Goal: Information Seeking & Learning: Learn about a topic

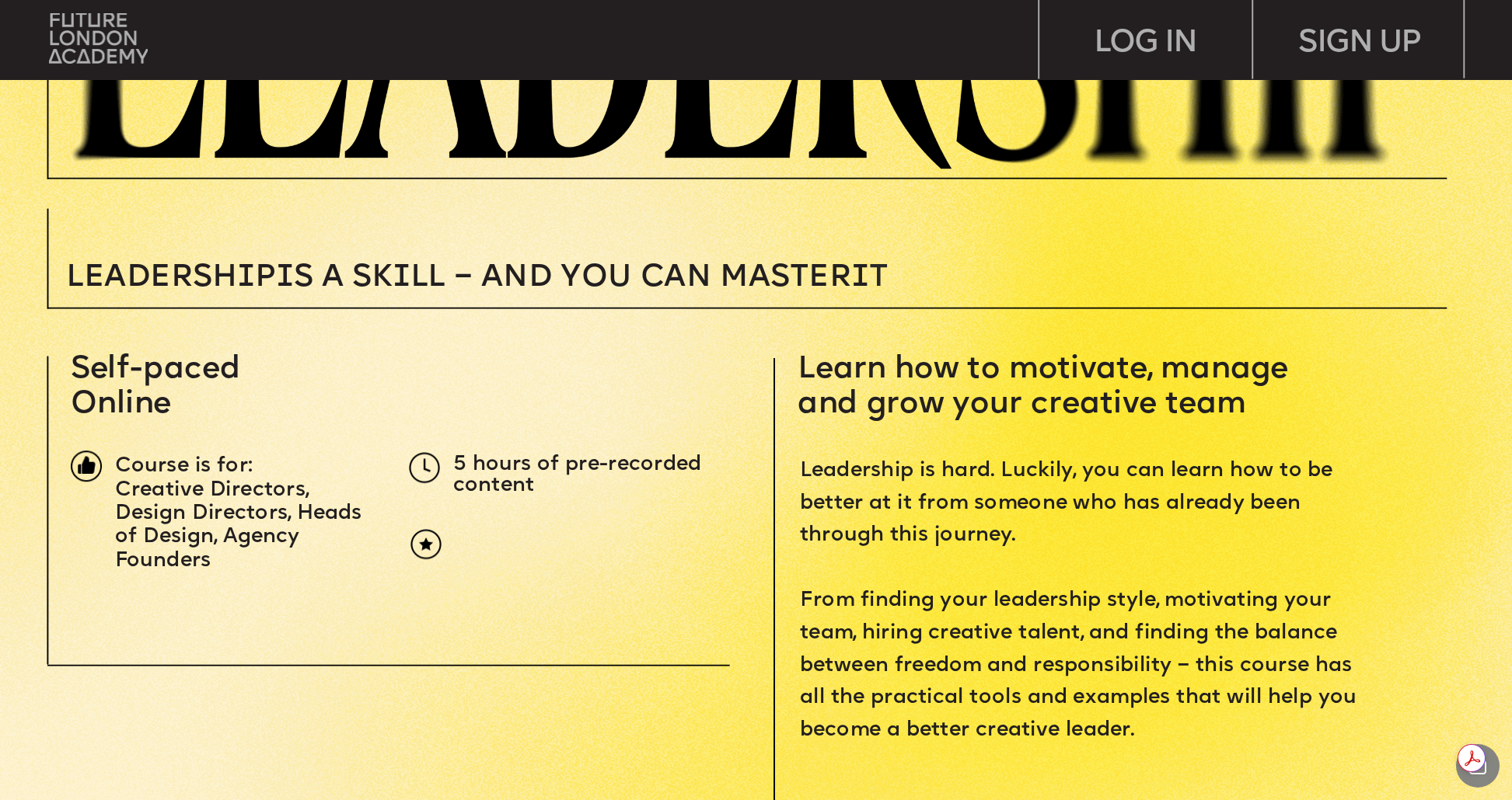
scroll to position [545, 0]
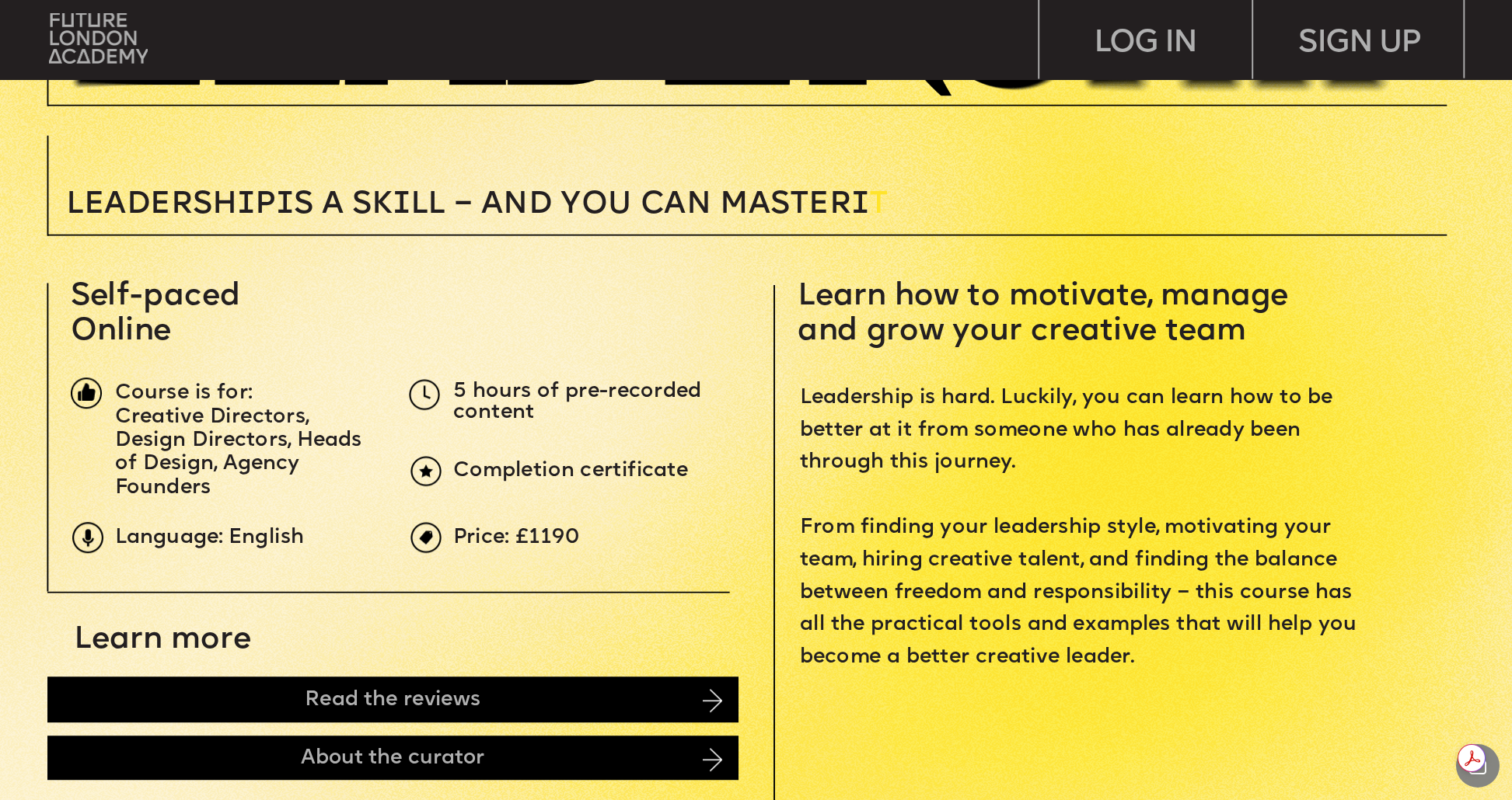
click at [892, 290] on span "Learn how to motivate, manage and grow your creative team" at bounding box center [1047, 313] width 499 height 66
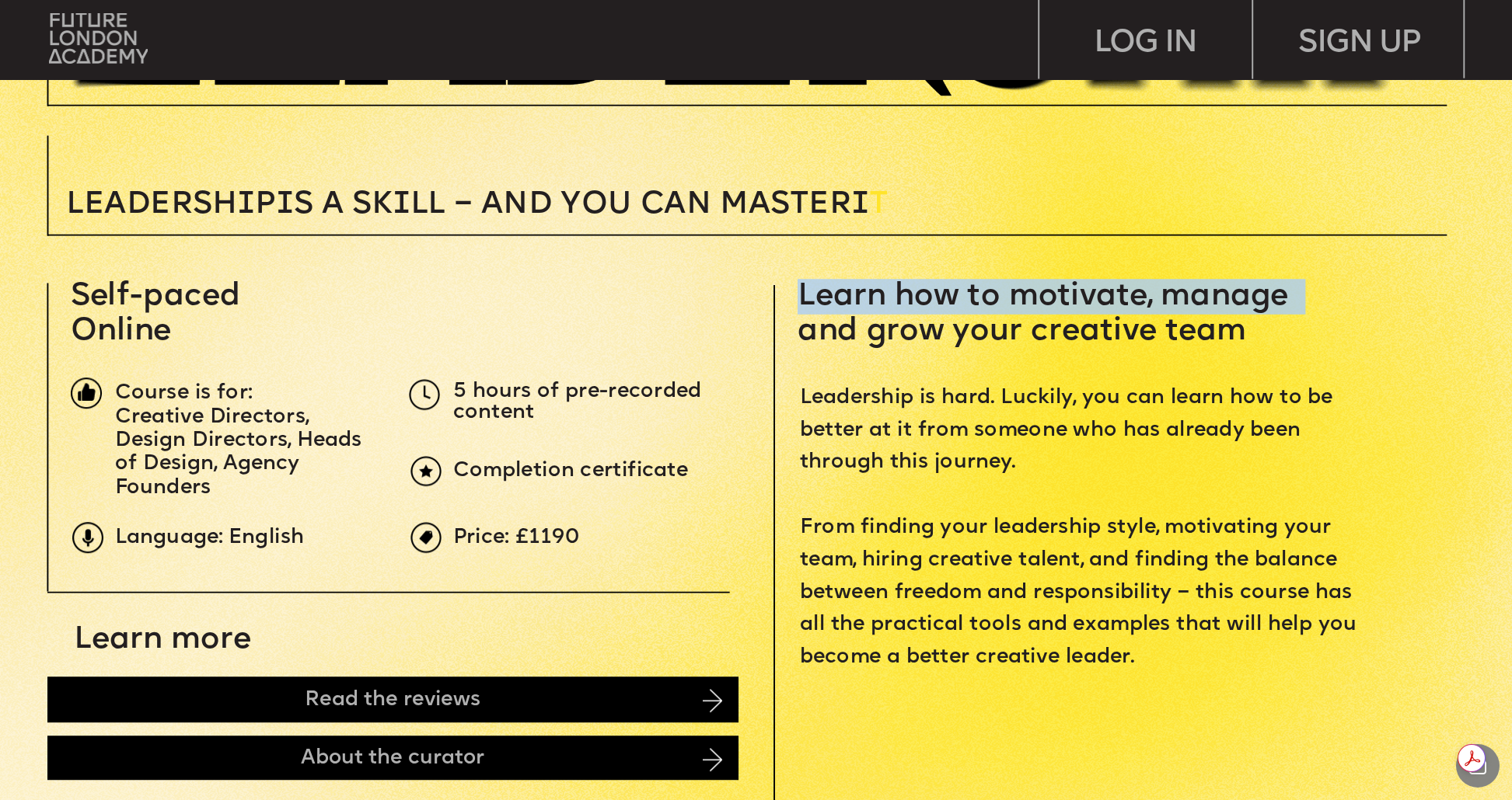
click at [892, 290] on span "Learn how to motivate, manage and grow your creative team" at bounding box center [1047, 313] width 499 height 66
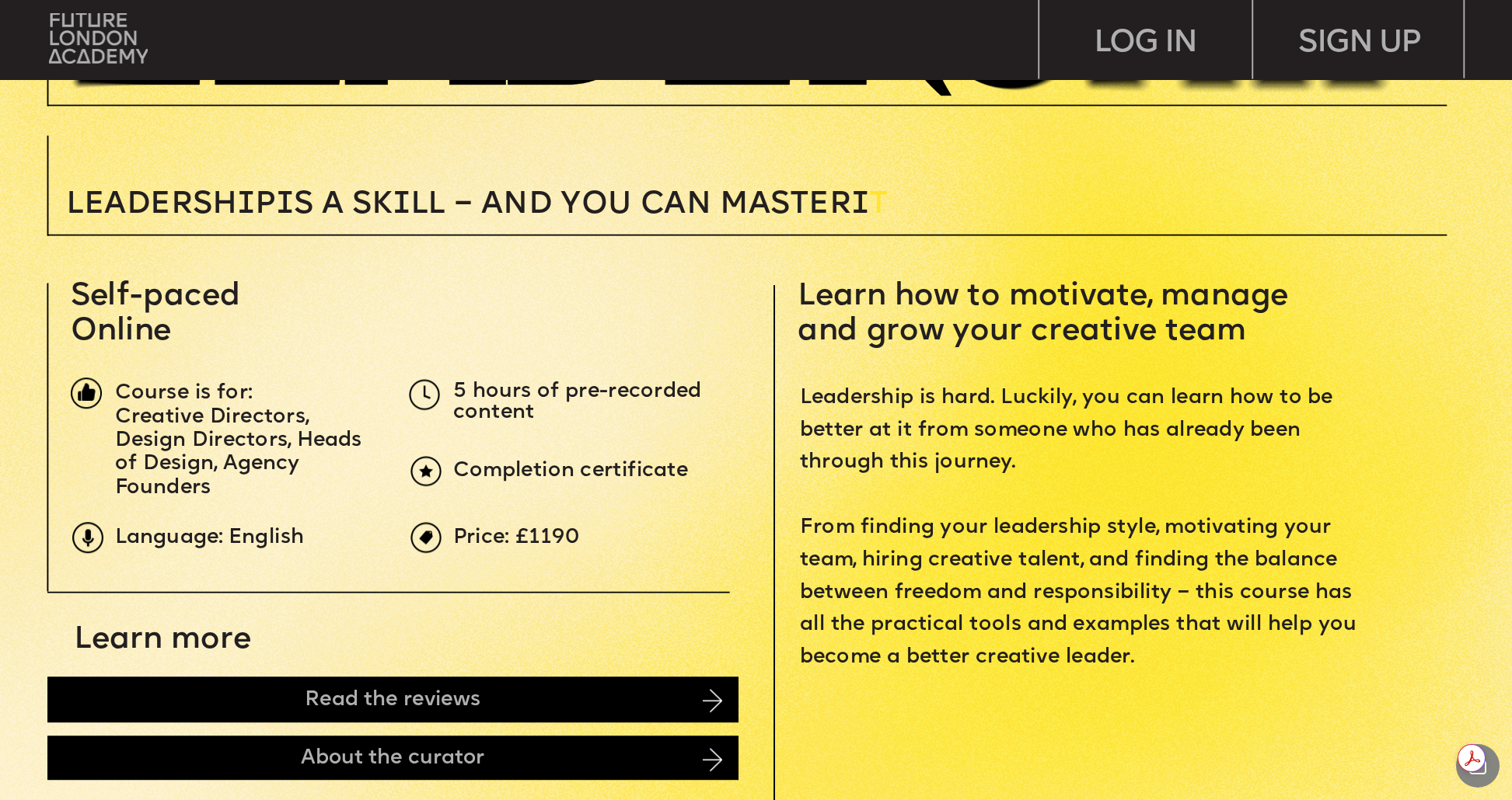
click at [888, 323] on span "Learn how to motivate, manage and grow your creative team" at bounding box center [1047, 313] width 499 height 66
click at [887, 323] on span "Learn how to motivate, manage and grow your creative team" at bounding box center [1047, 313] width 499 height 66
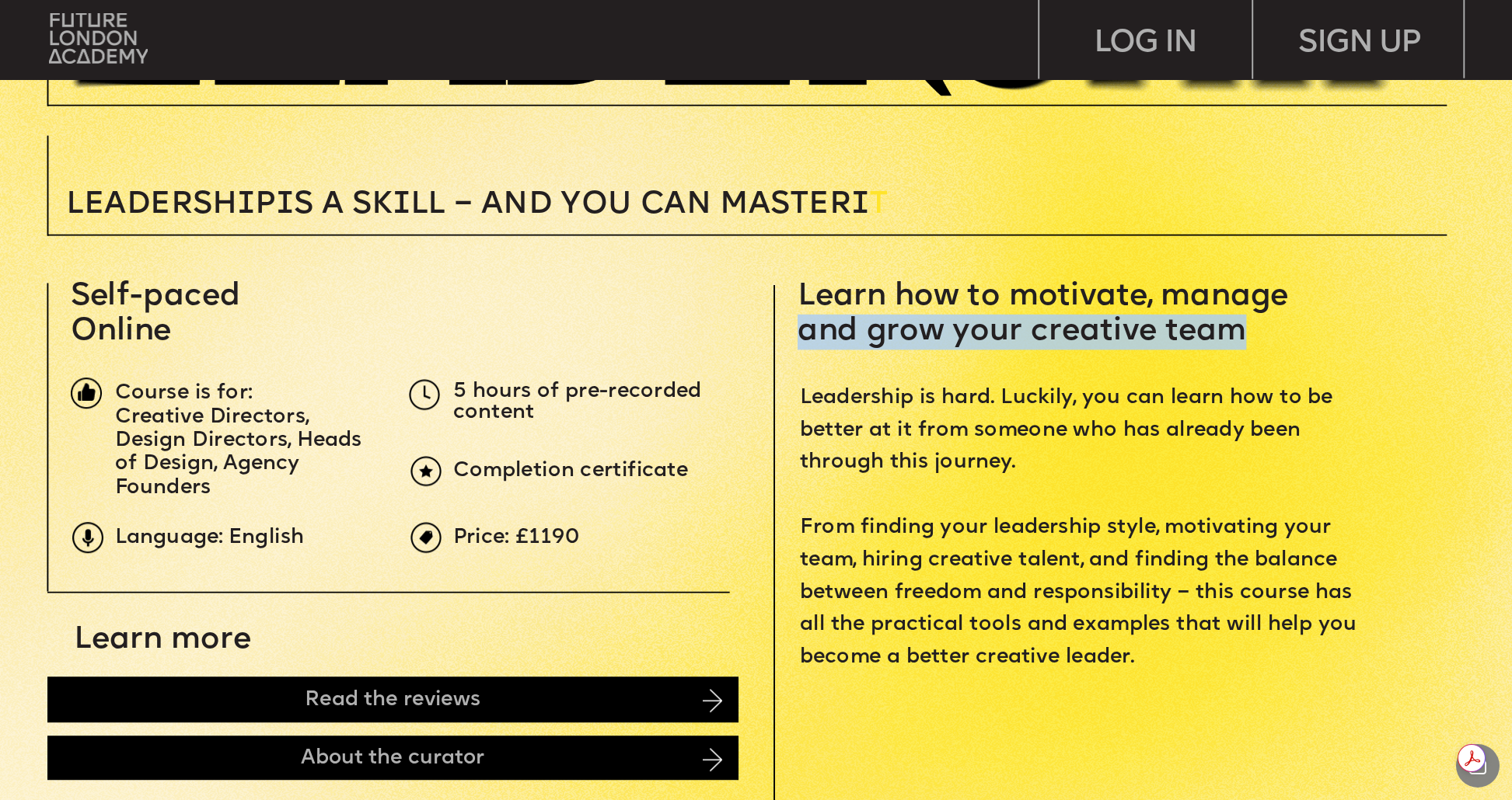
click at [888, 323] on span "Learn how to motivate, manage and grow your creative team" at bounding box center [1047, 313] width 499 height 66
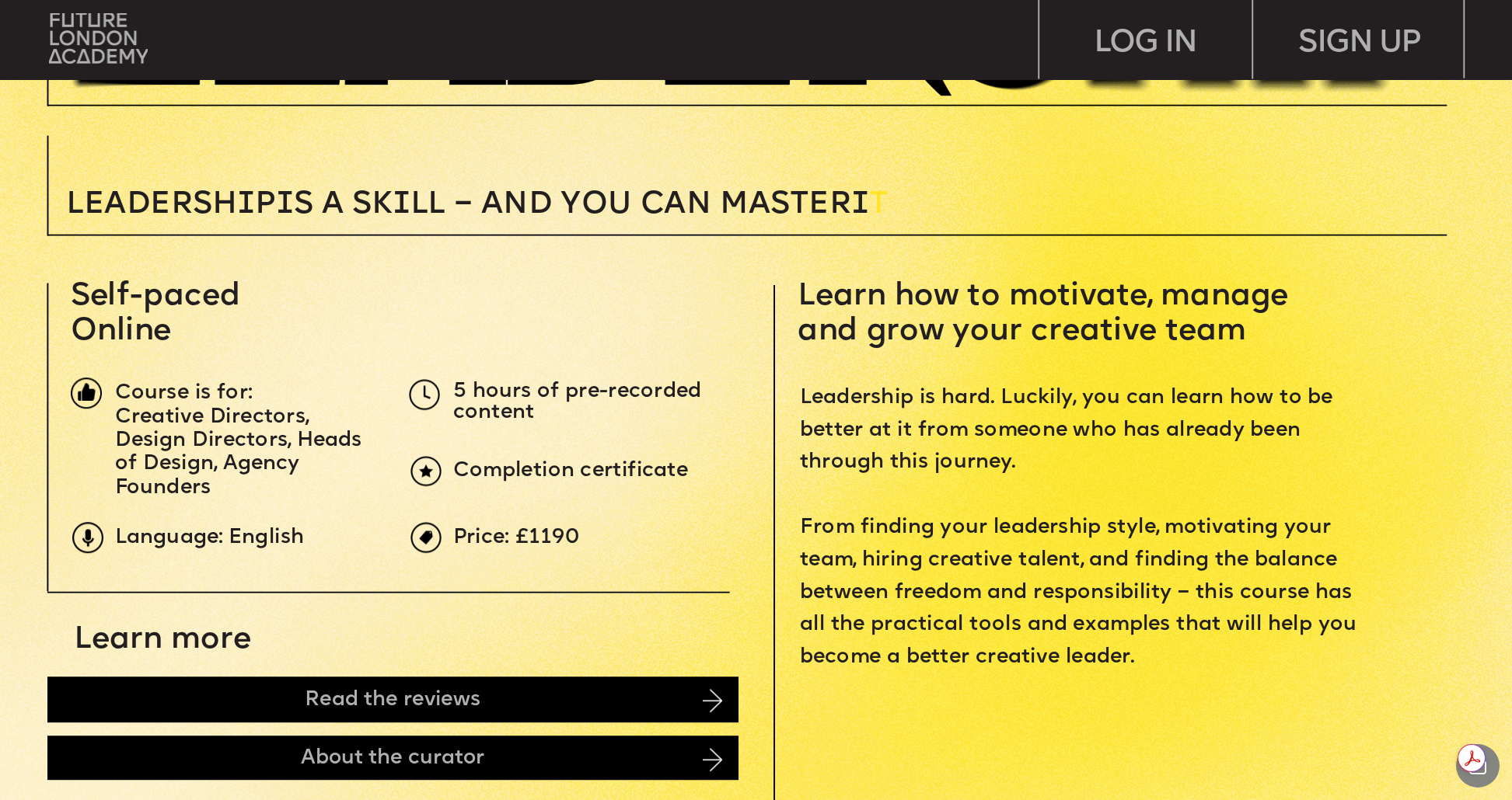
click at [862, 428] on span "Leadership is hard. Luckily, you can learn how to be better at it from someone …" at bounding box center [1081, 527] width 563 height 279
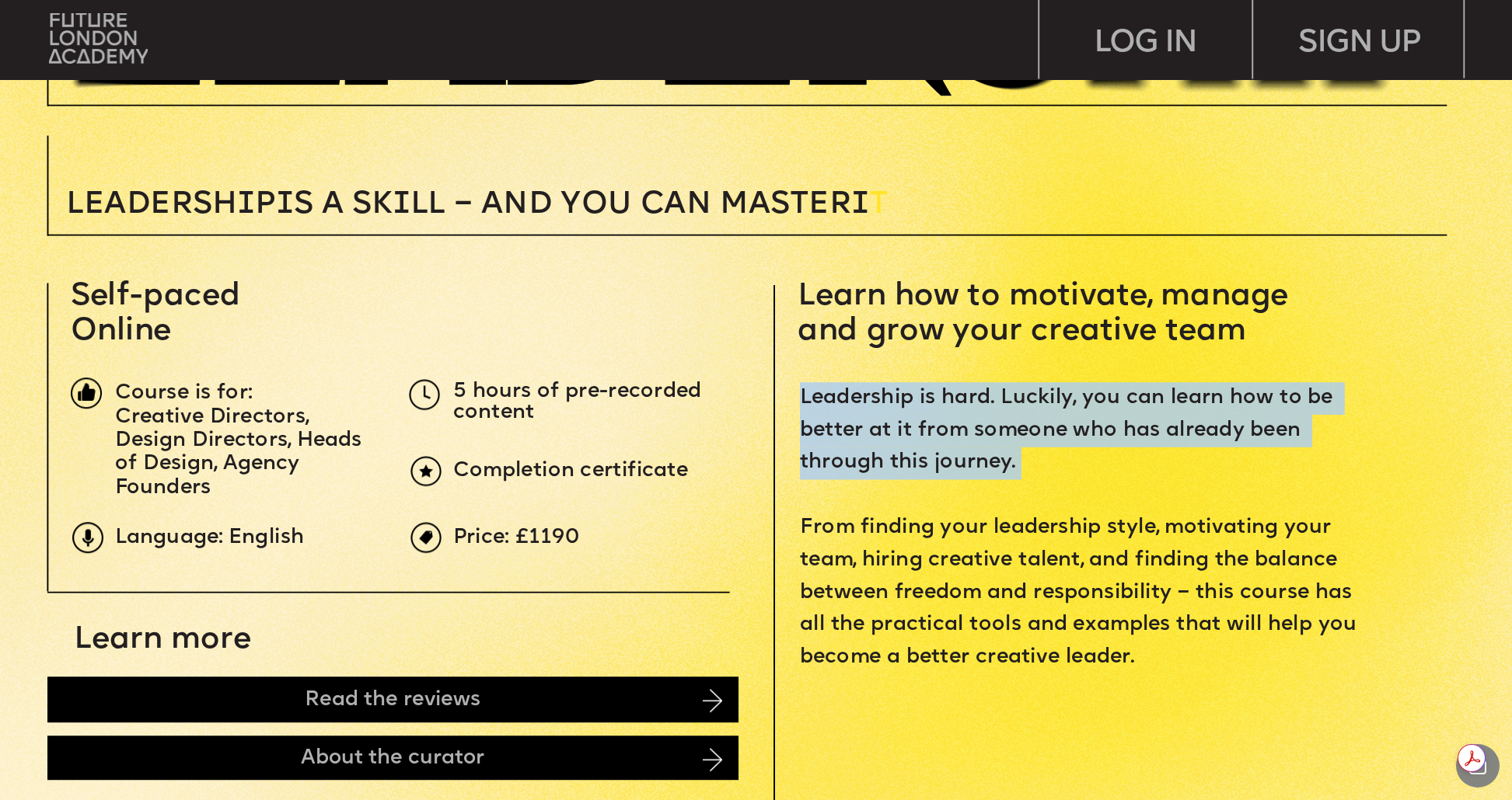
click at [862, 428] on span "Leadership is hard. Luckily, you can learn how to be better at it from someone …" at bounding box center [1081, 527] width 563 height 279
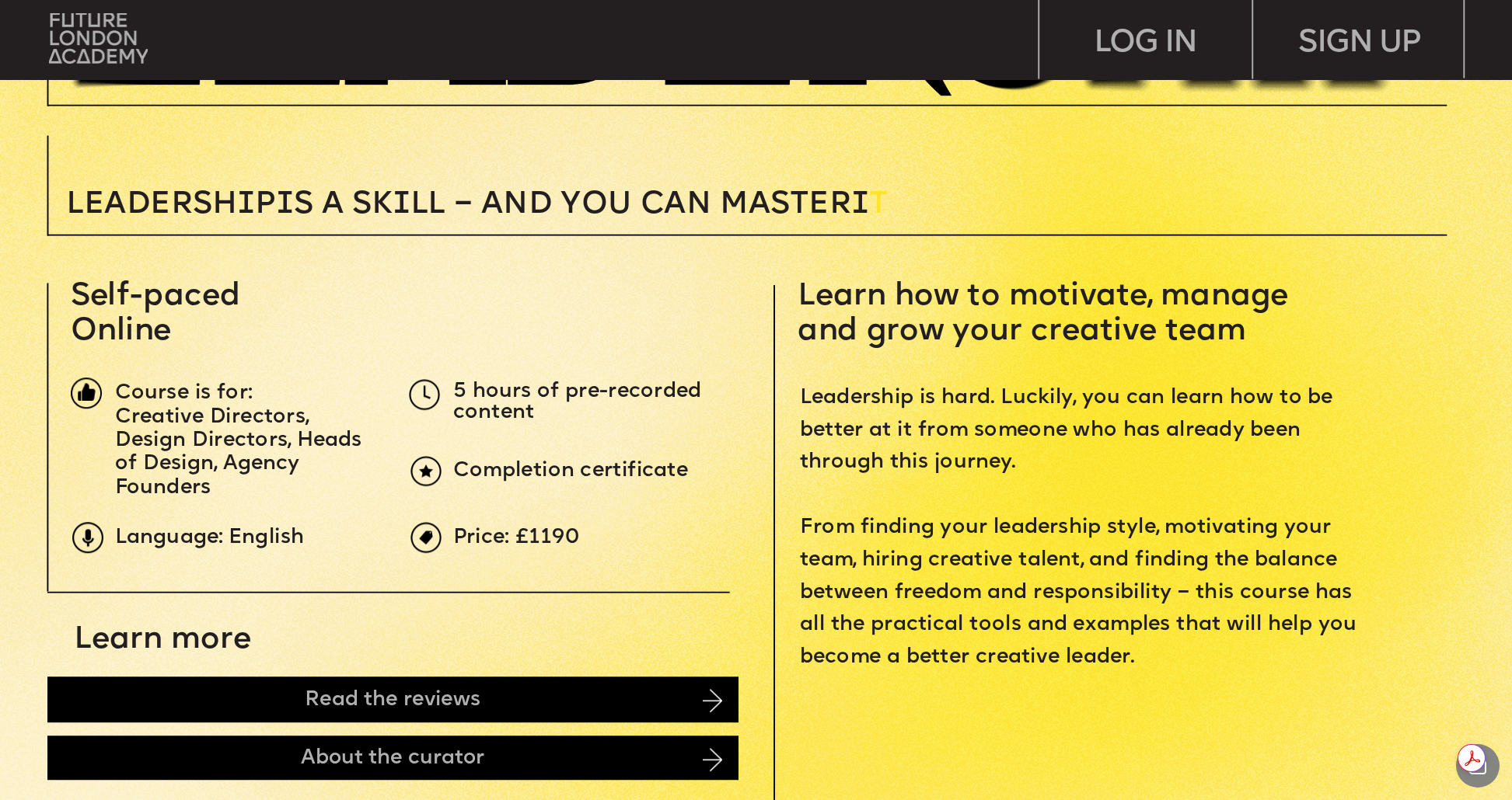
click at [973, 527] on span "Leadership is hard. Luckily, you can learn how to be better at it from someone …" at bounding box center [1081, 527] width 563 height 279
click at [975, 529] on span "Leadership is hard. Luckily, you can learn how to be better at it from someone …" at bounding box center [1081, 527] width 563 height 279
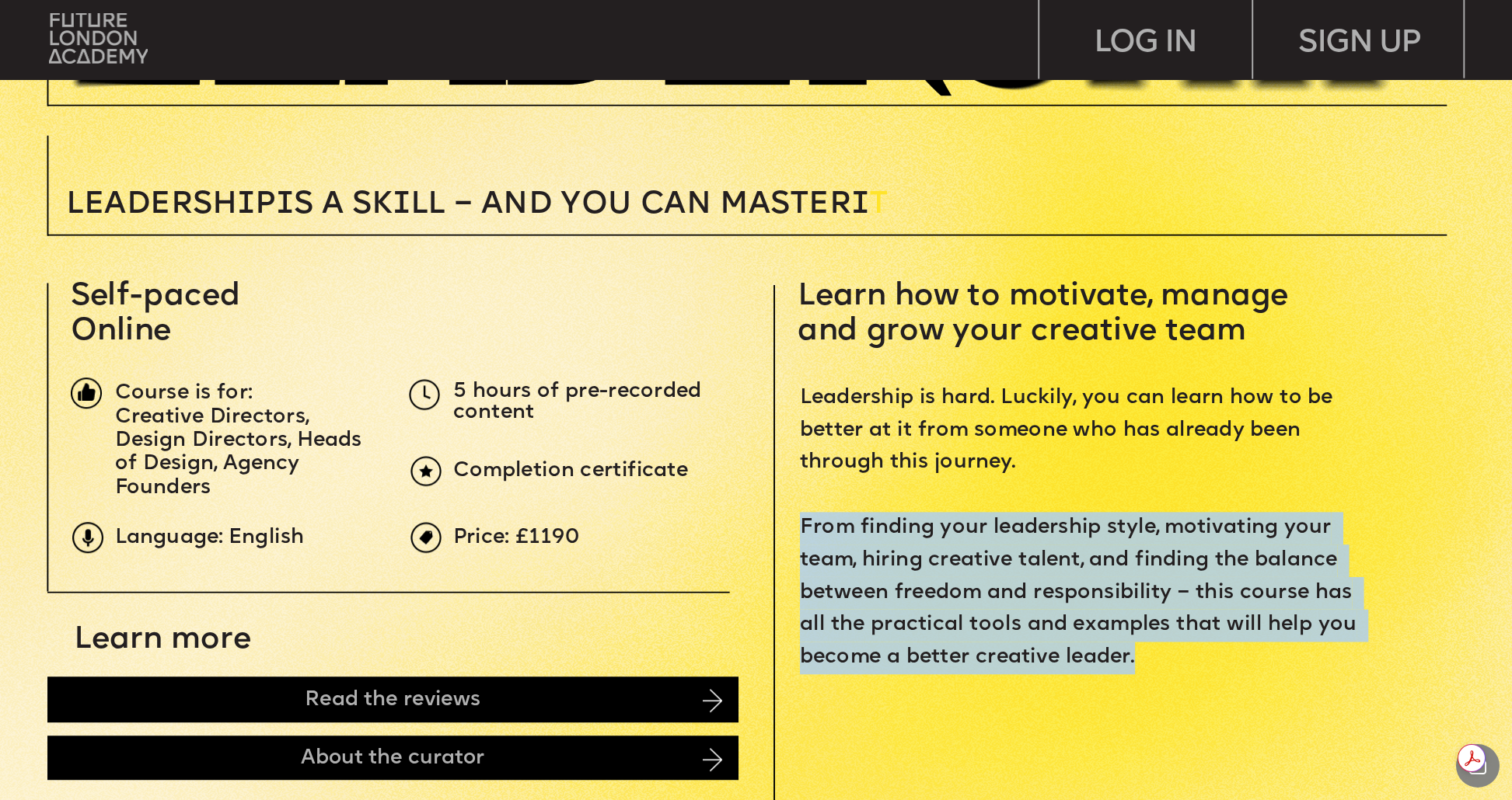
click at [975, 529] on span "Leadership is hard. Luckily, you can learn how to be better at it from someone …" at bounding box center [1081, 527] width 563 height 279
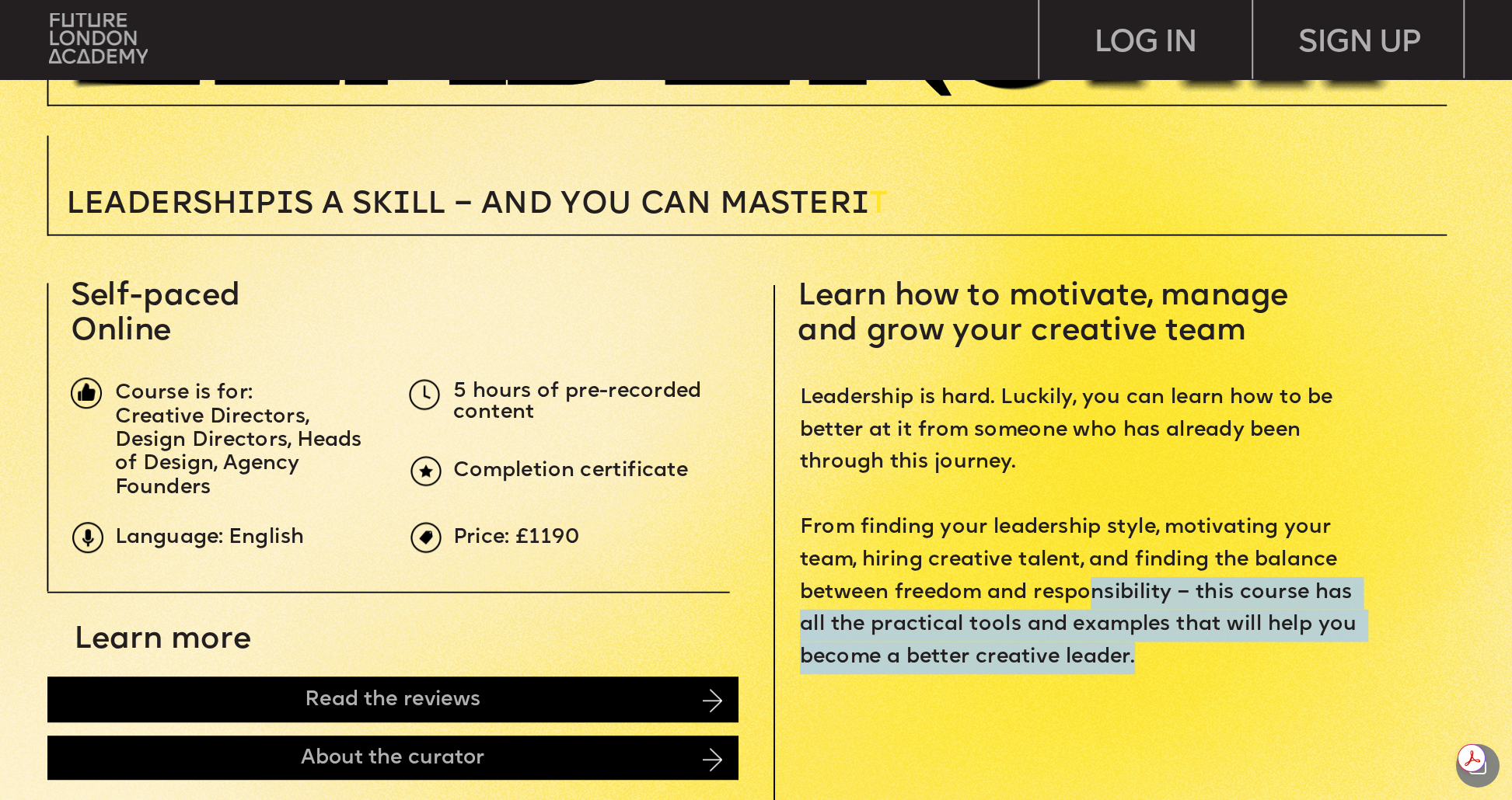
click at [1086, 601] on span "Leadership is hard. Luckily, you can learn how to be better at it from someone …" at bounding box center [1081, 527] width 563 height 279
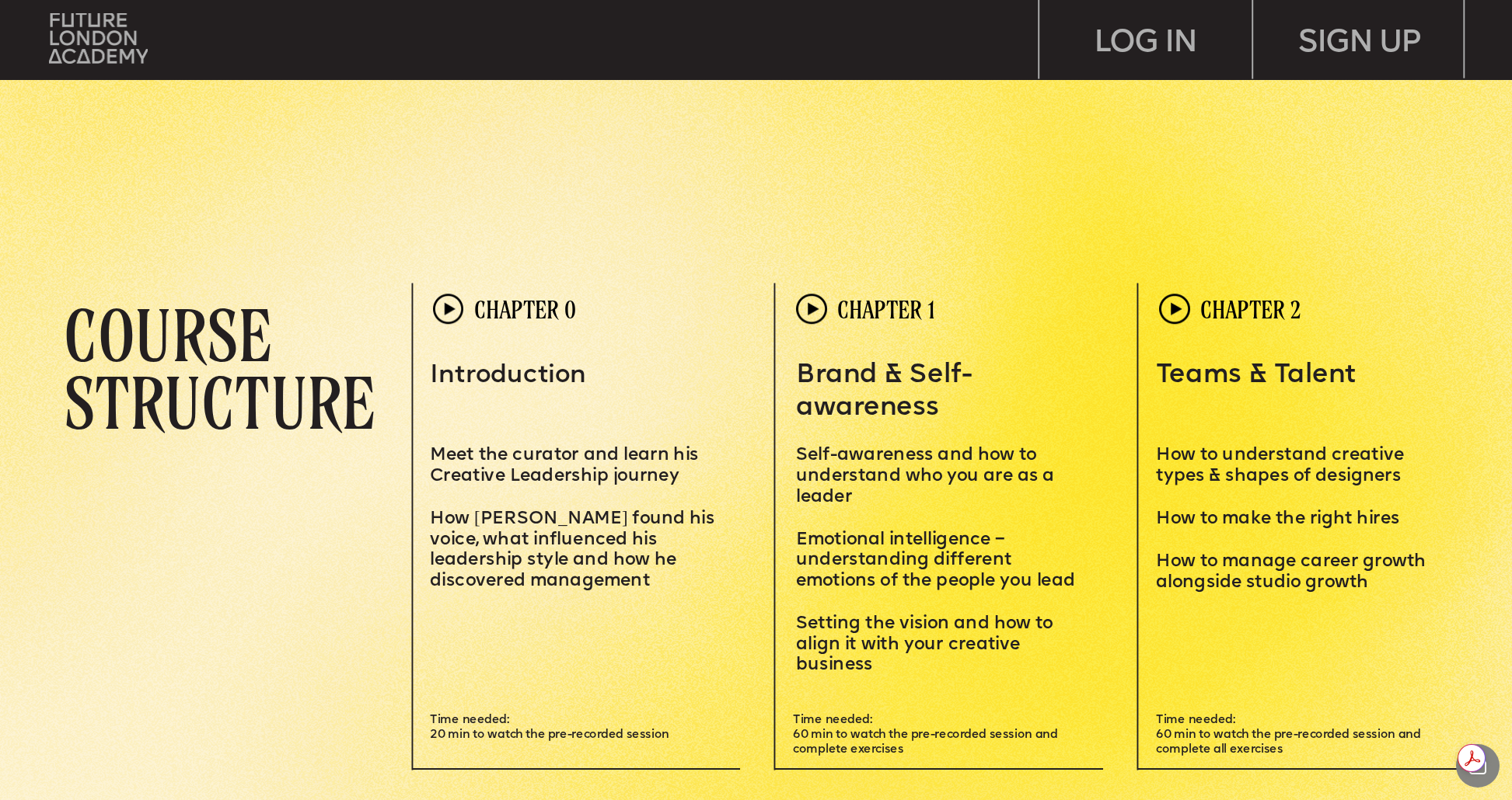
scroll to position [4264, 0]
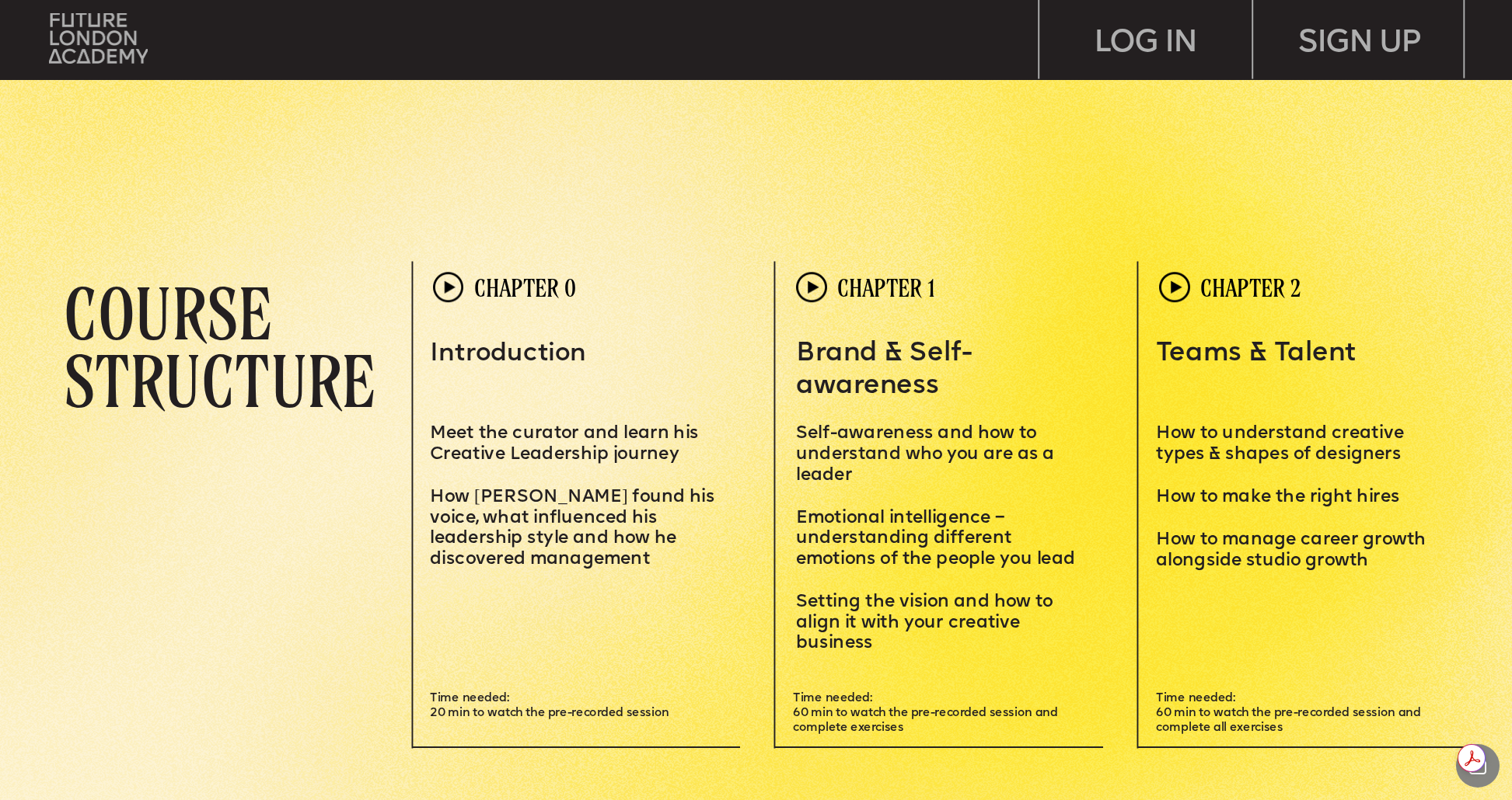
click at [498, 434] on span "Meet the curator and learn his Creative Leadership journey" at bounding box center [566, 444] width 273 height 38
click at [527, 505] on p "How [PERSON_NAME] found his voice, what influenced his leadership style and how…" at bounding box center [574, 528] width 291 height 82
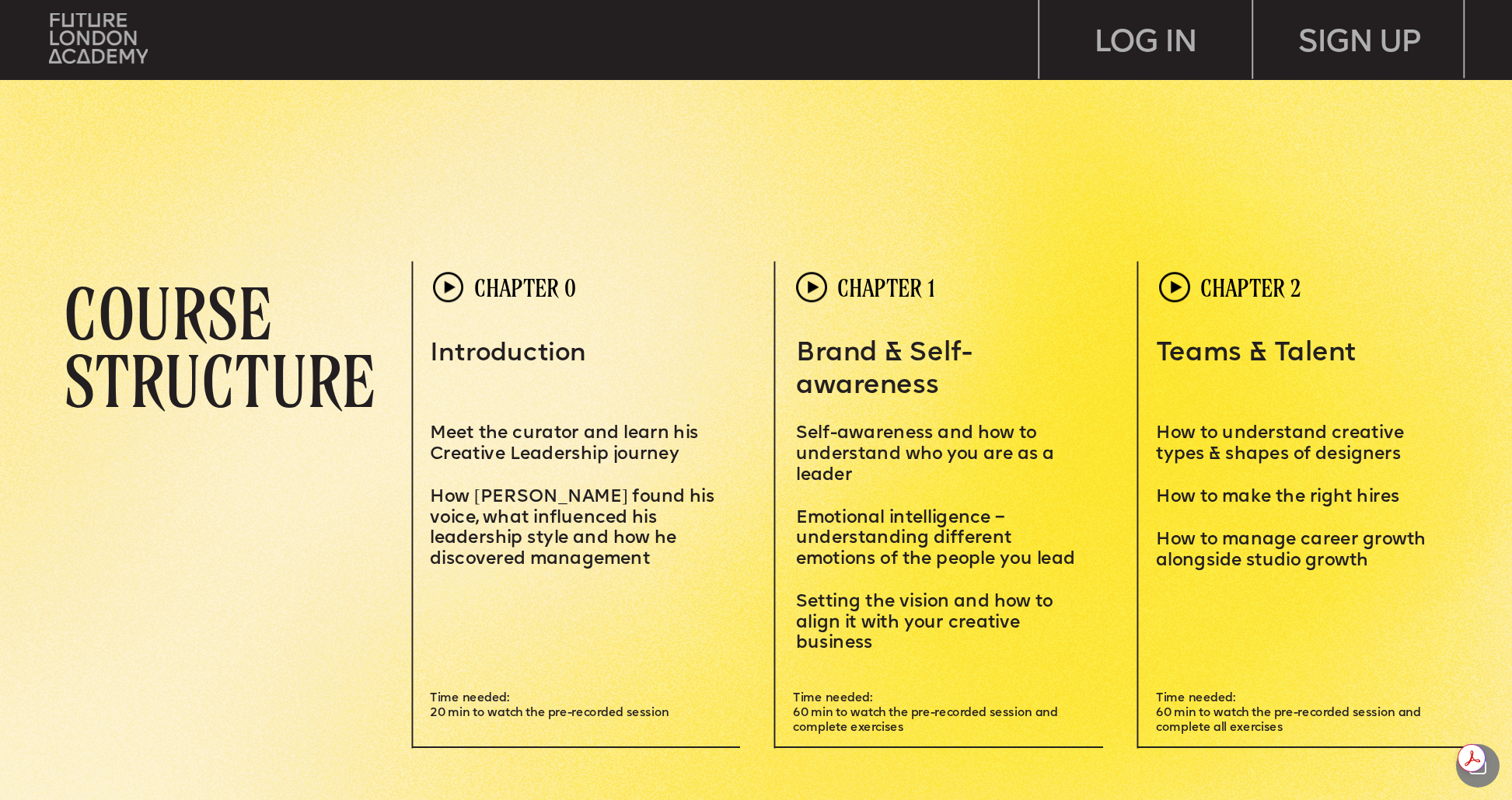
click at [526, 551] on span "How [PERSON_NAME] found his voice, what influenced his leadership style and how…" at bounding box center [573, 529] width 289 height 80
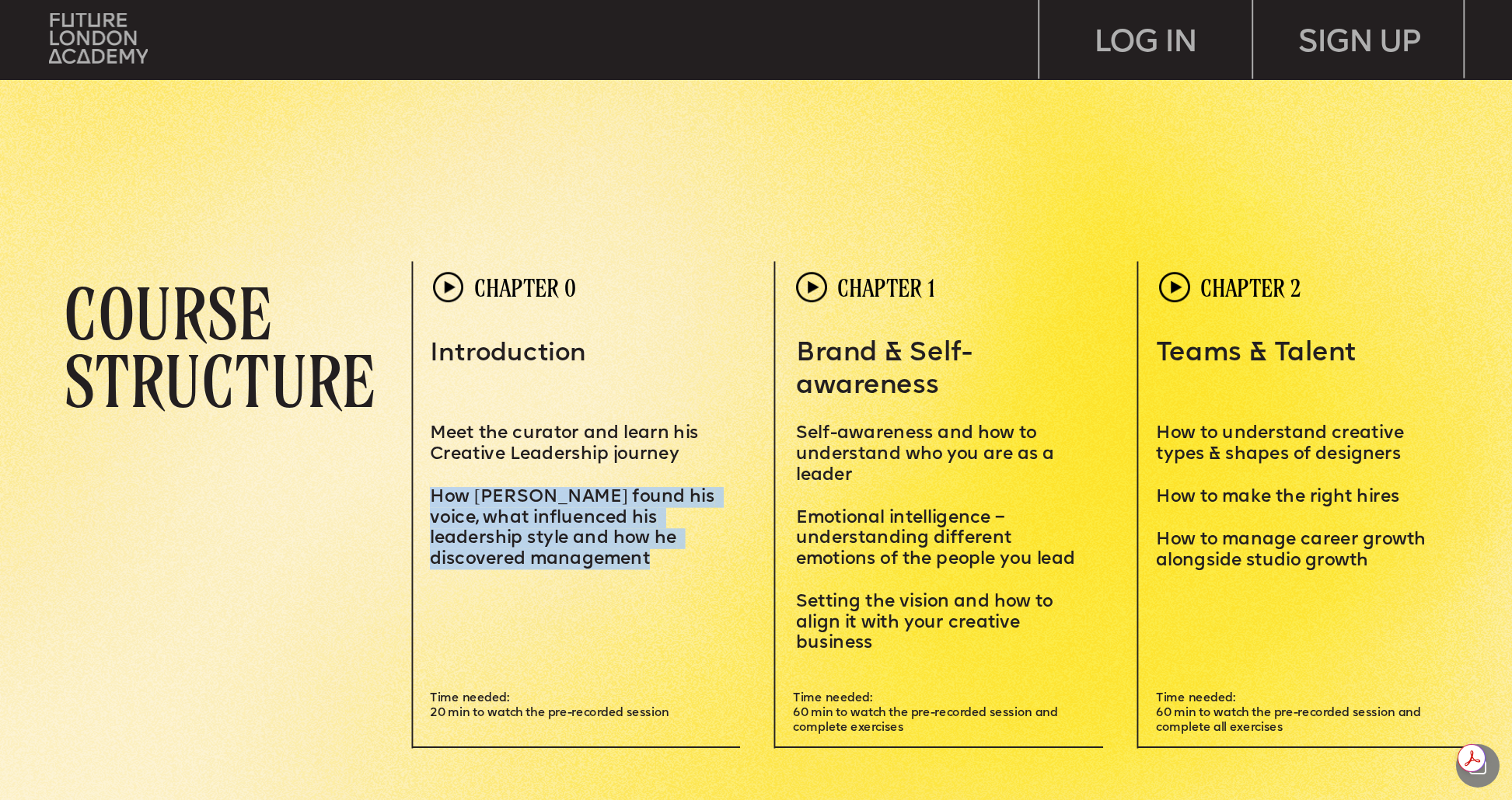
click at [526, 551] on span "How [PERSON_NAME] found his voice, what influenced his leadership style and how…" at bounding box center [573, 529] width 289 height 80
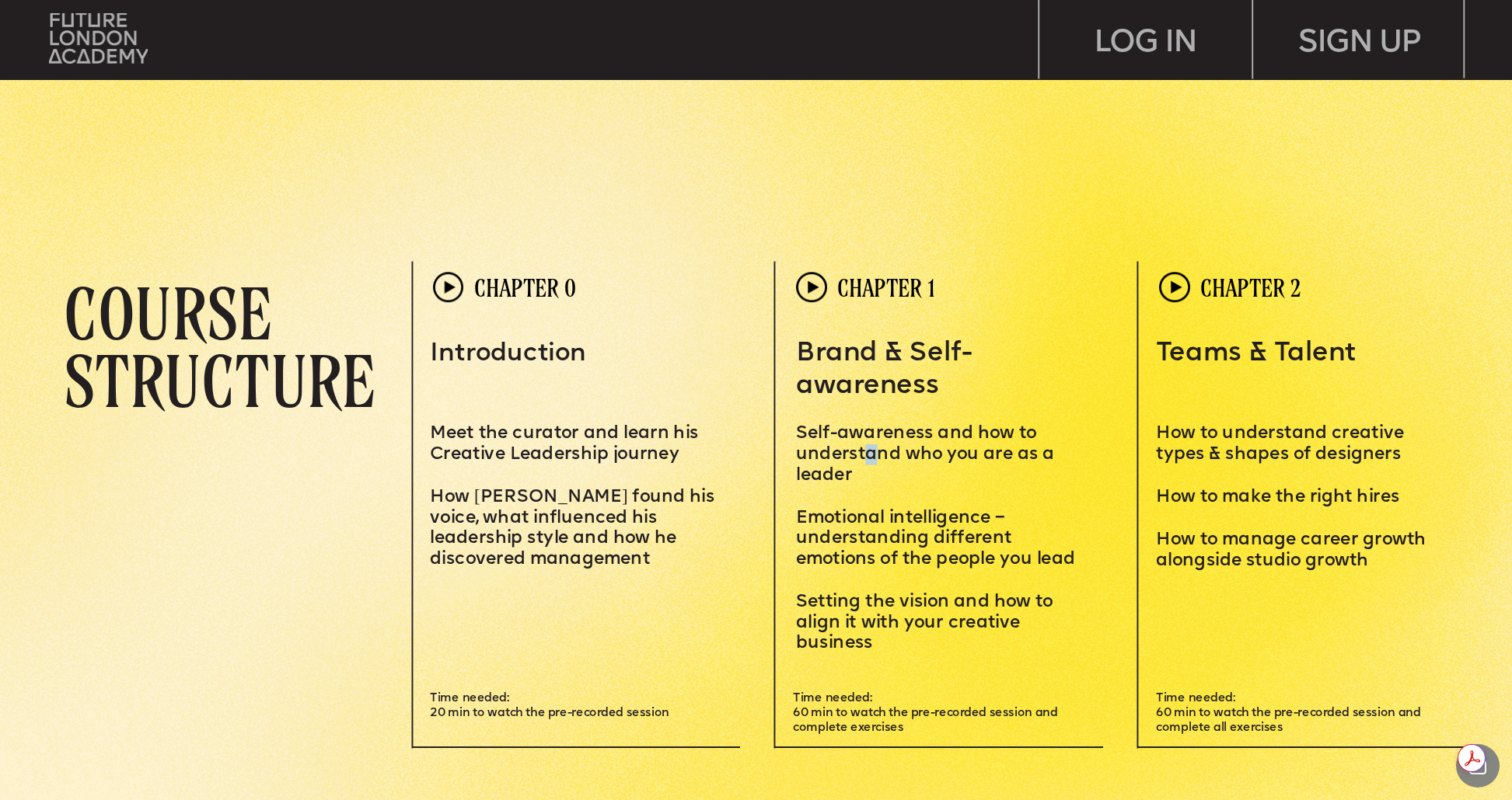
click at [869, 449] on span "elf-awareness and how to understand who you are as a leader" at bounding box center [928, 454] width 263 height 59
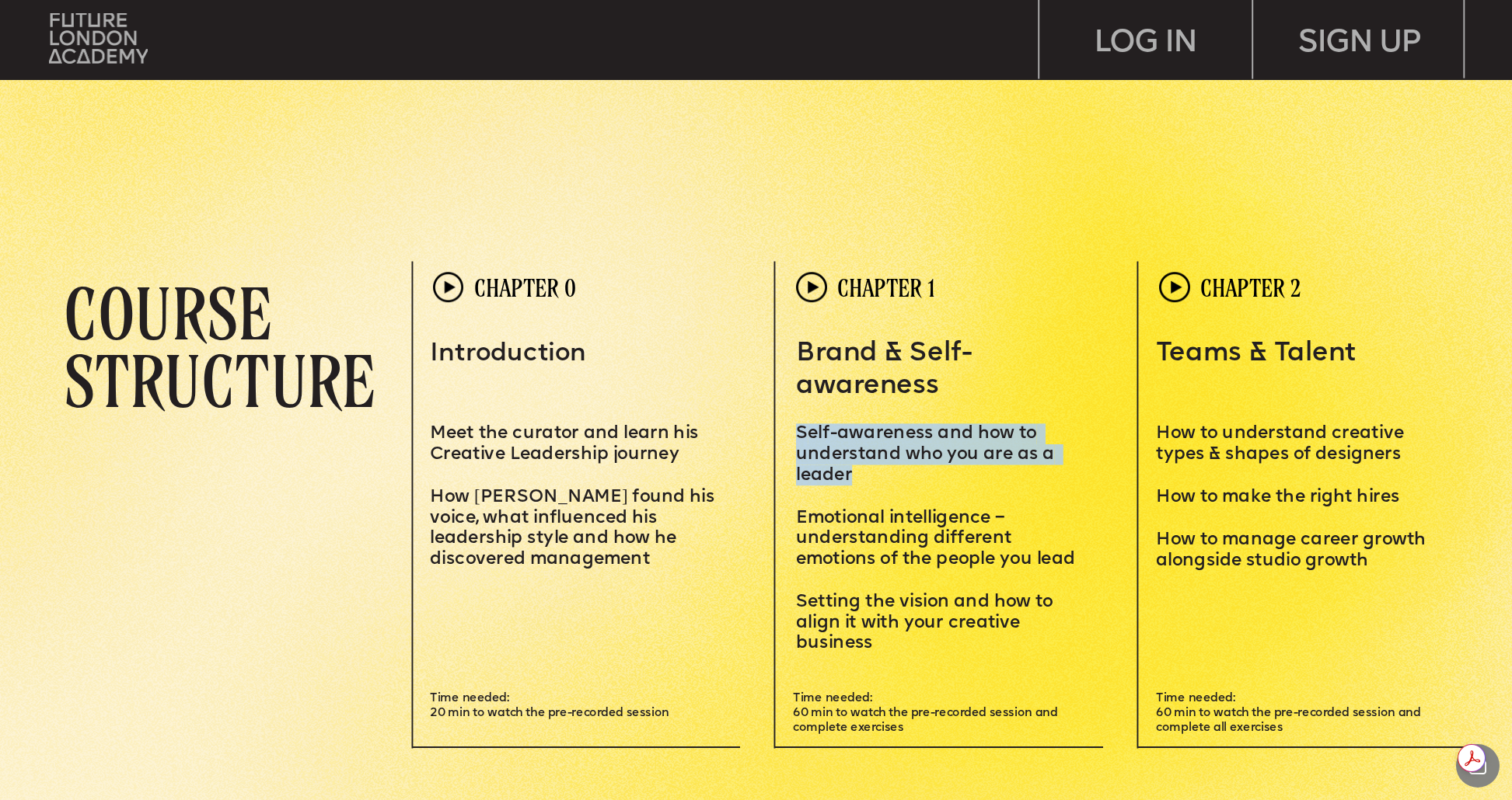
click at [869, 449] on span "elf-awareness and how to understand who you are as a leader" at bounding box center [928, 454] width 263 height 59
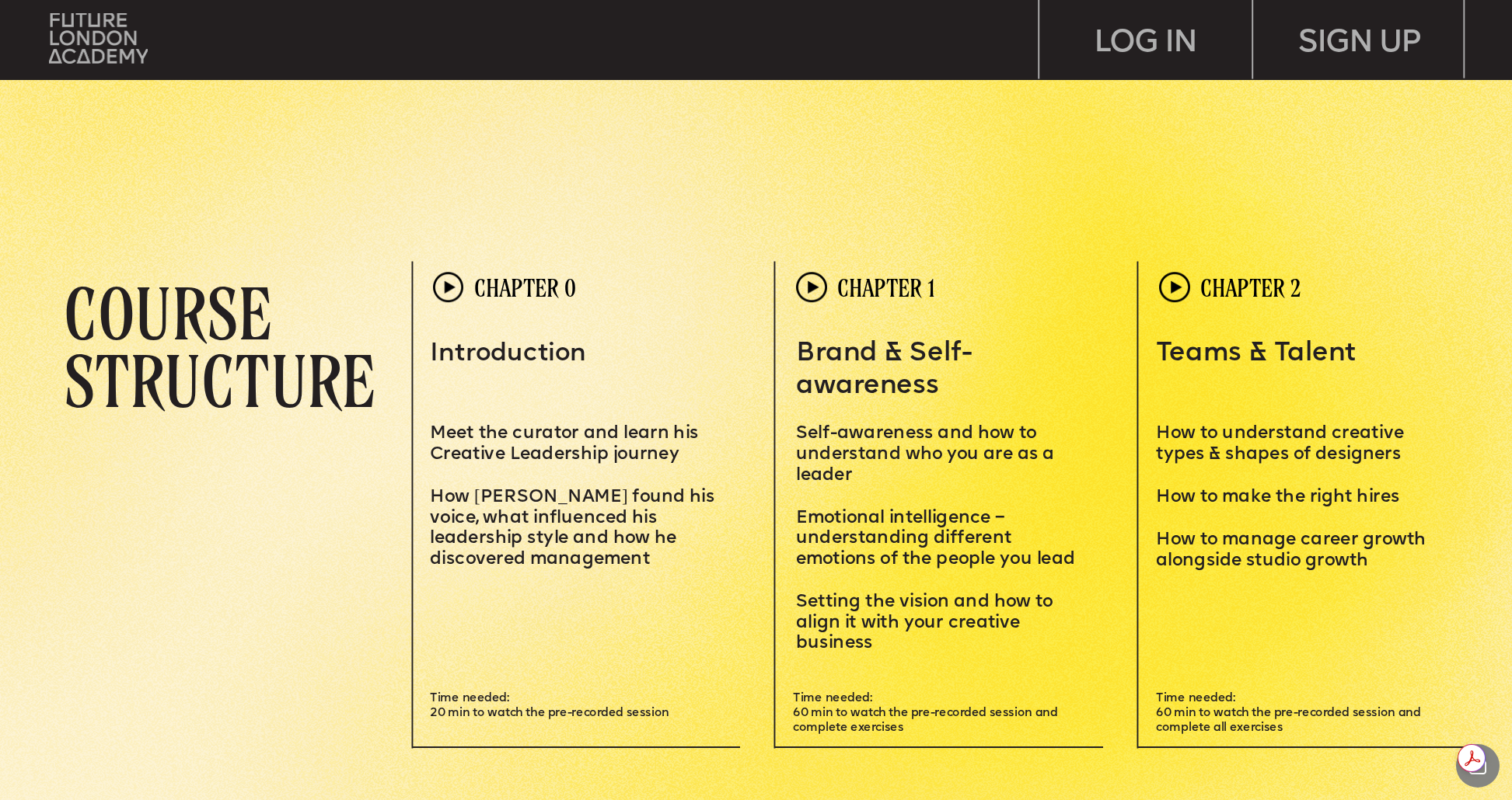
click at [862, 532] on span "Emotional intelligence – understanding different emotions of the people you lead" at bounding box center [935, 539] width 279 height 59
click at [862, 533] on span "Emotional intelligence – understanding different emotions of the people you lead" at bounding box center [935, 539] width 279 height 59
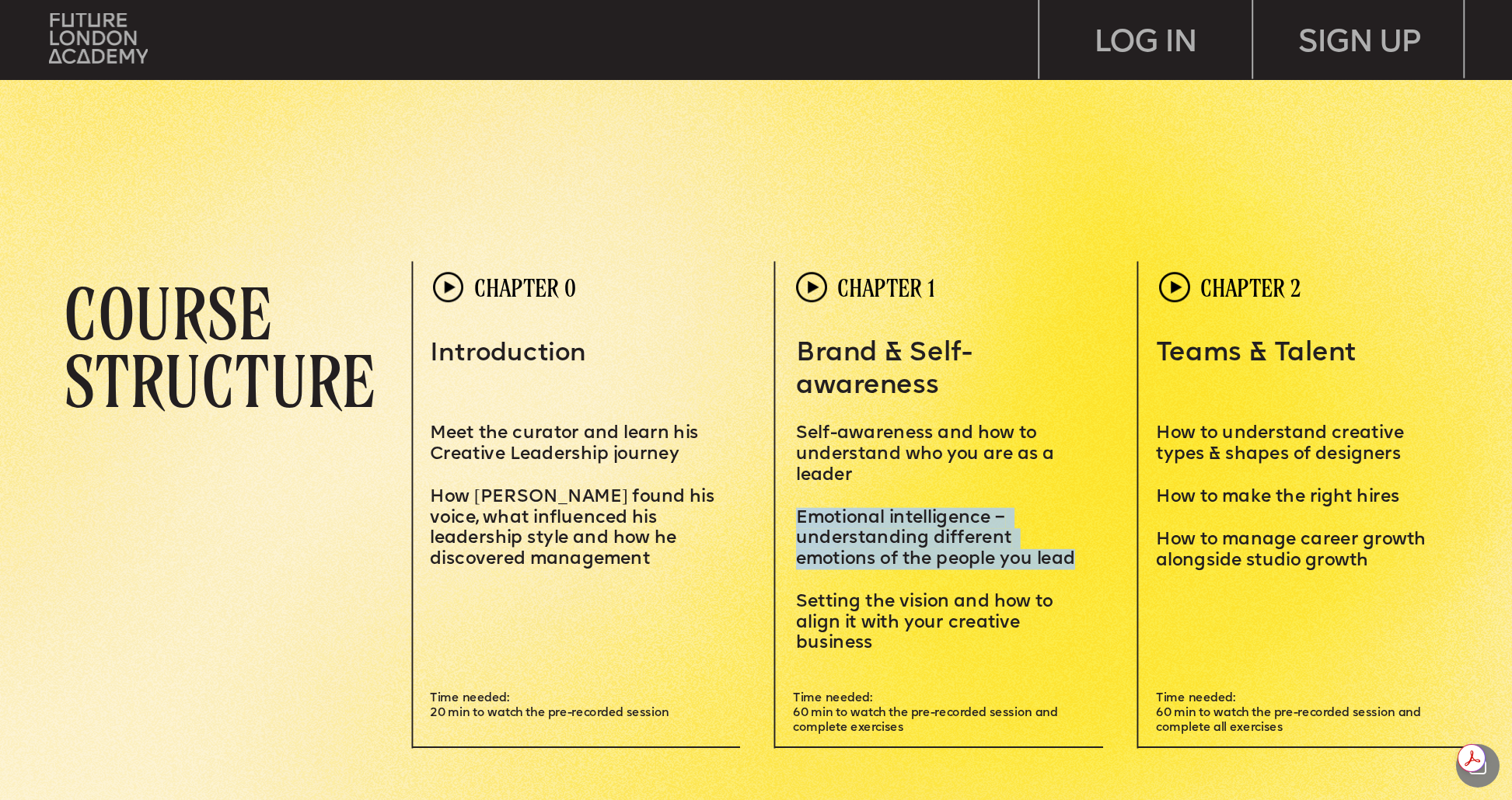
click at [862, 533] on span "Emotional intelligence – understanding different emotions of the people you lead" at bounding box center [935, 539] width 279 height 59
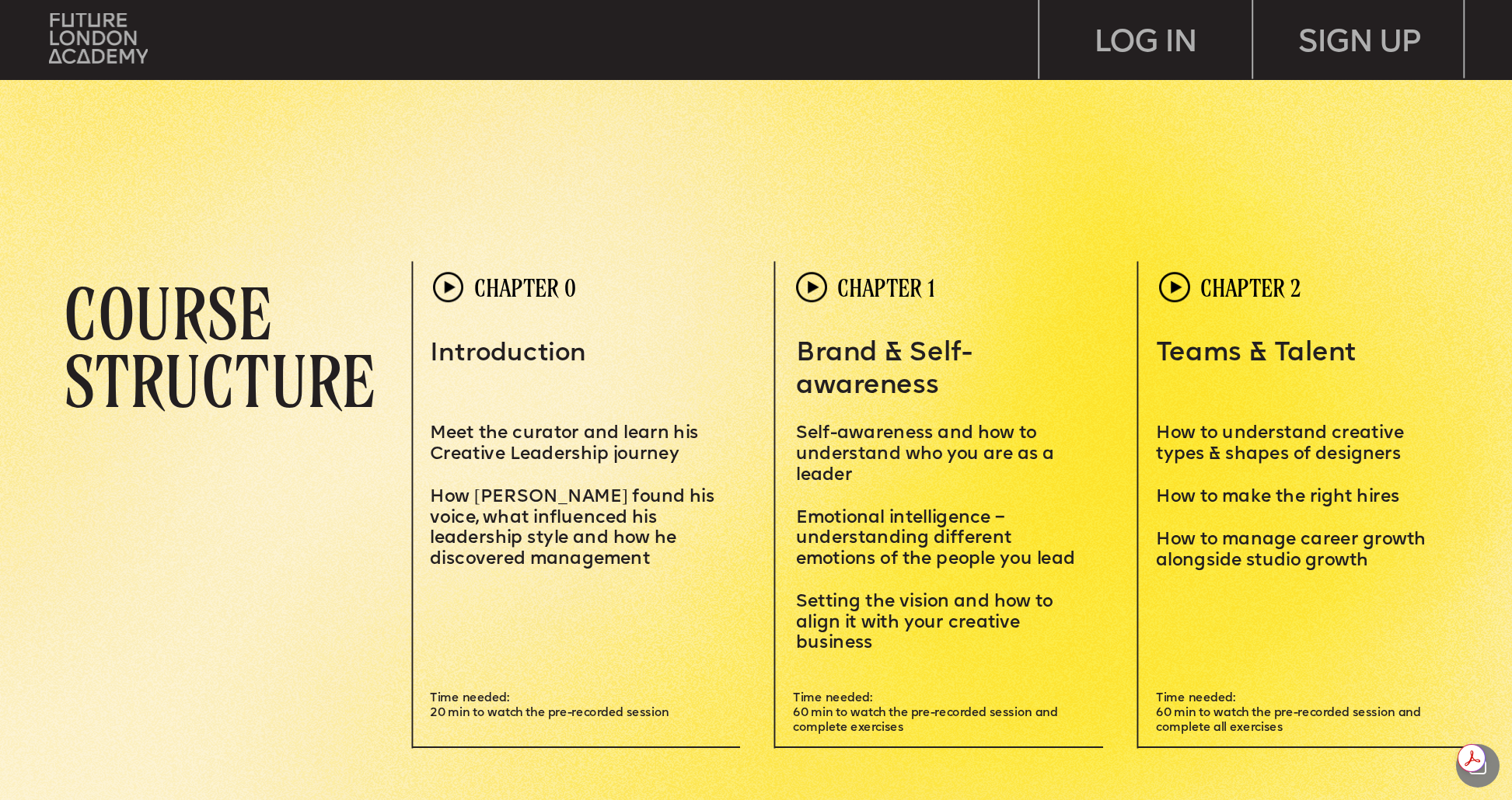
click at [874, 645] on p "S etting the vision and how to align it with your creative business" at bounding box center [939, 611] width 287 height 84
click at [893, 534] on span "Emotional intelligence – understanding different emotions of the people you lead" at bounding box center [935, 539] width 279 height 59
click at [892, 535] on span "Emotional intelligence – understanding different emotions of the people you lead" at bounding box center [935, 539] width 279 height 59
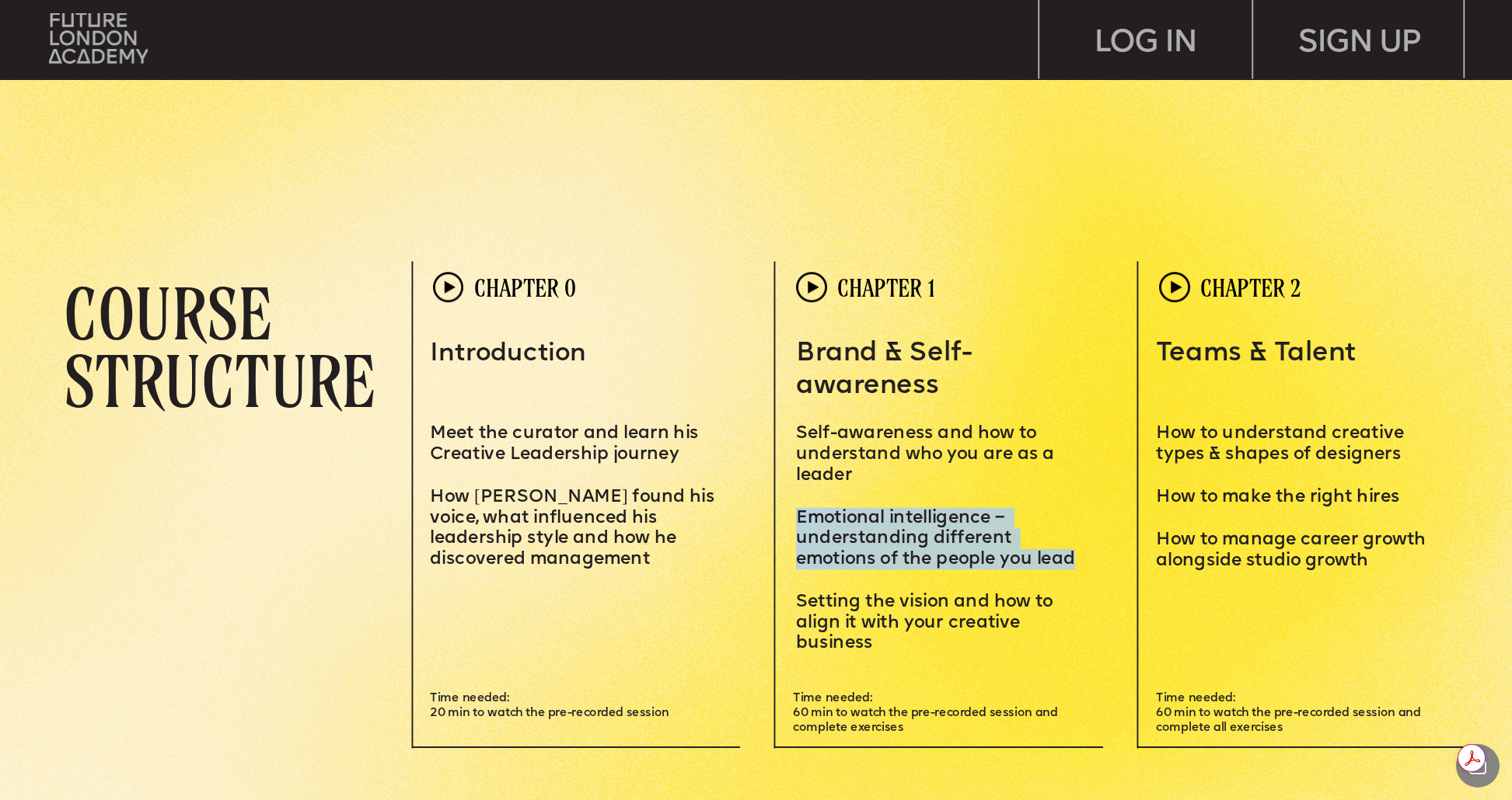
click at [892, 535] on span "Emotional intelligence – understanding different emotions of the people you lead" at bounding box center [935, 539] width 279 height 59
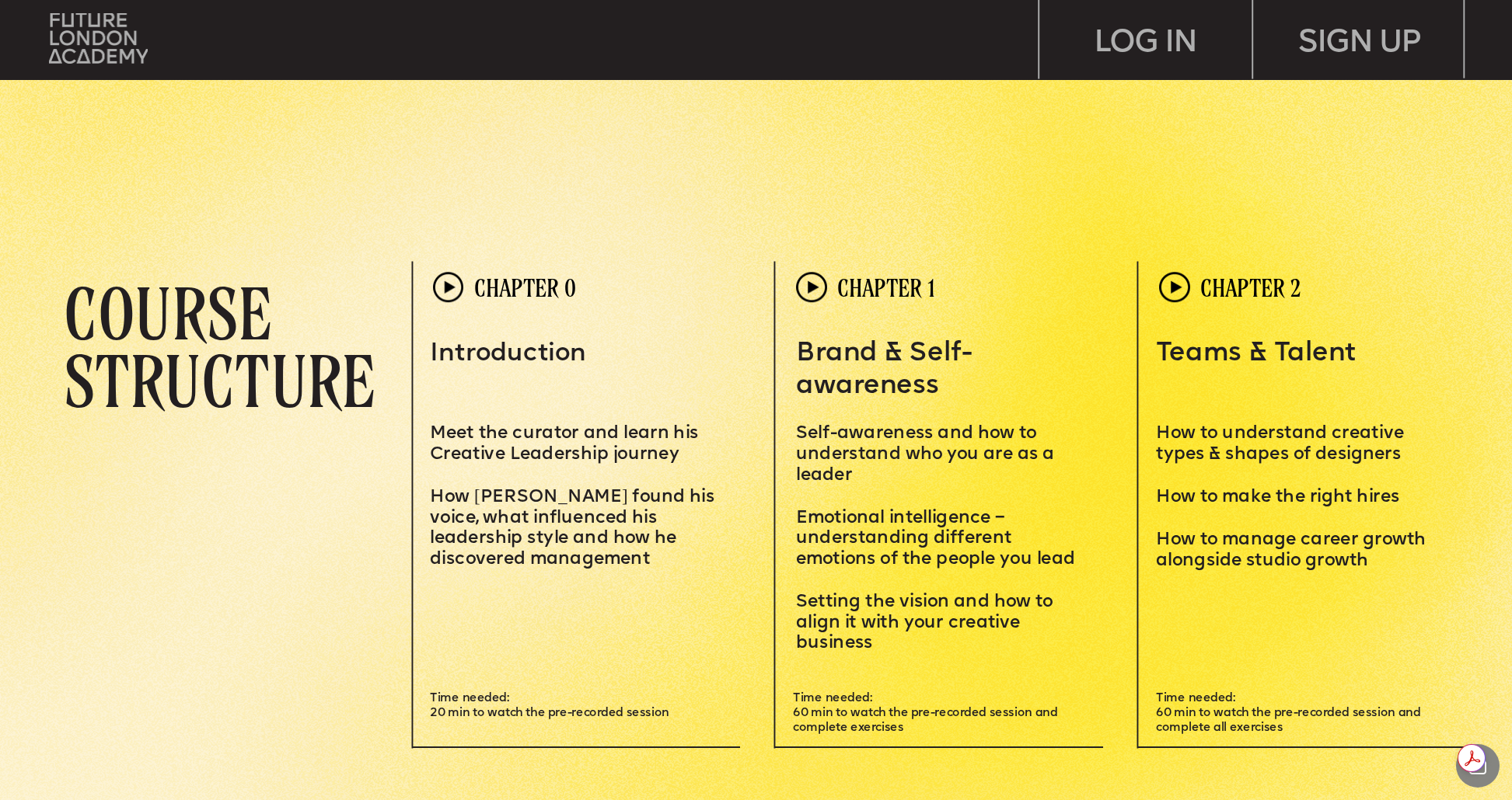
click at [882, 639] on p "S etting the vision and how to align it with your creative business" at bounding box center [939, 611] width 287 height 84
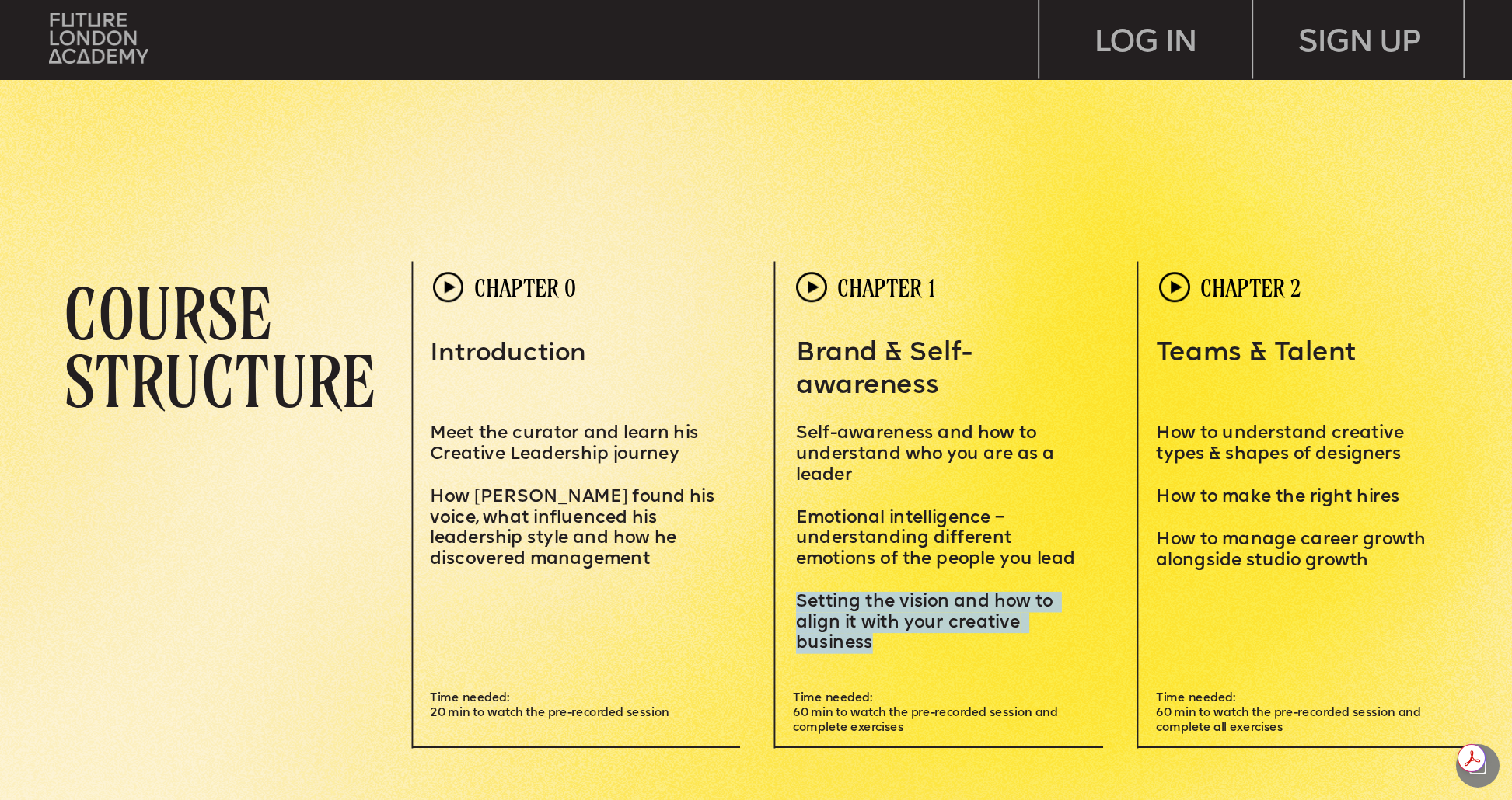
click at [882, 639] on p "S etting the vision and how to align it with your creative business" at bounding box center [939, 611] width 287 height 84
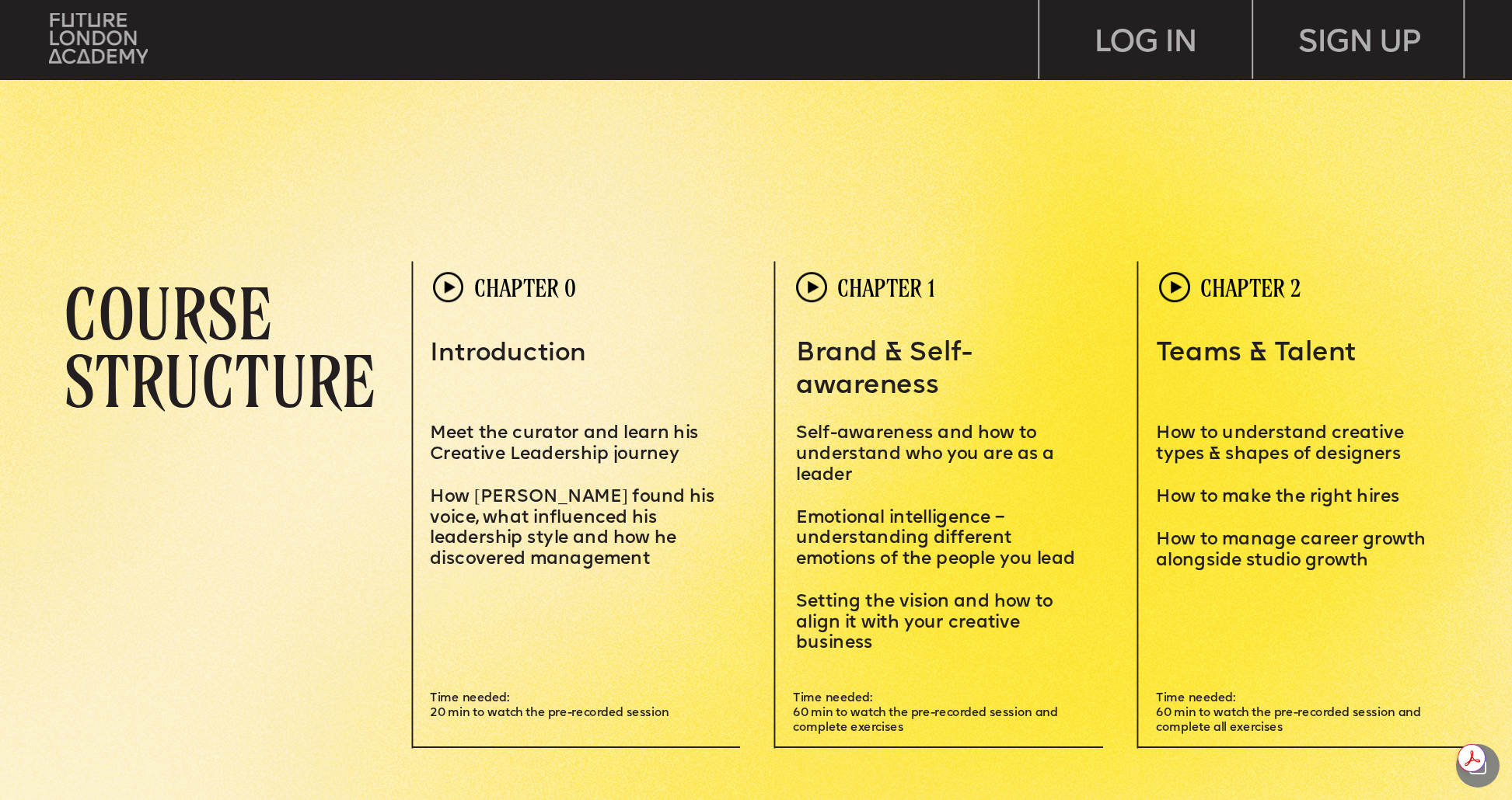
click at [894, 711] on span "Time needed: 60 min to watch the pre-recorded session and complete exercises" at bounding box center [926, 712] width 267 height 41
click at [893, 711] on span "Time needed: 60 min to watch the pre-recorded session and complete exercises" at bounding box center [926, 712] width 267 height 41
click at [929, 721] on p "Time needed: 60 min to watch the pre-recorded session and complete exercises" at bounding box center [946, 712] width 307 height 44
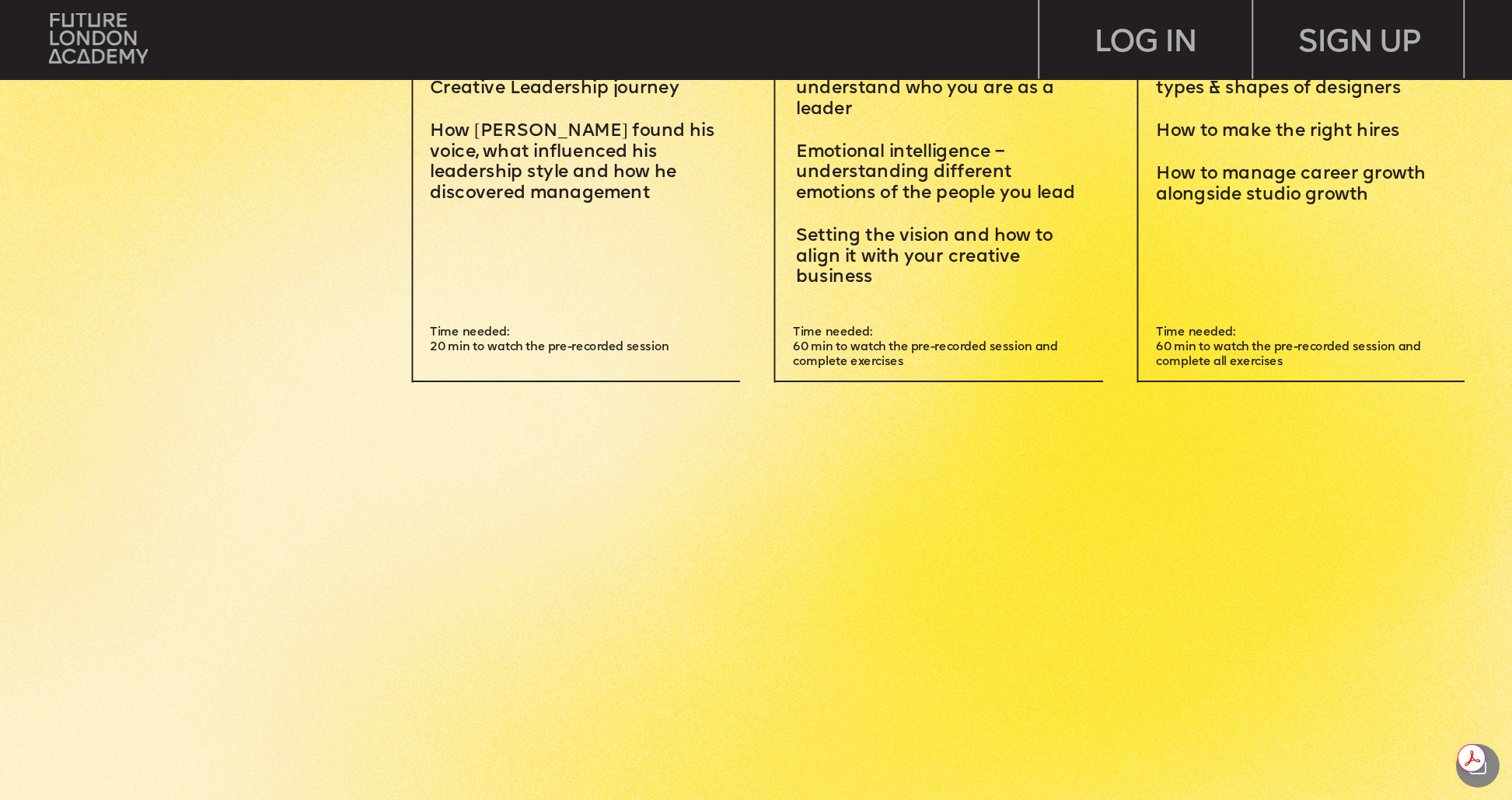
scroll to position [4397, 0]
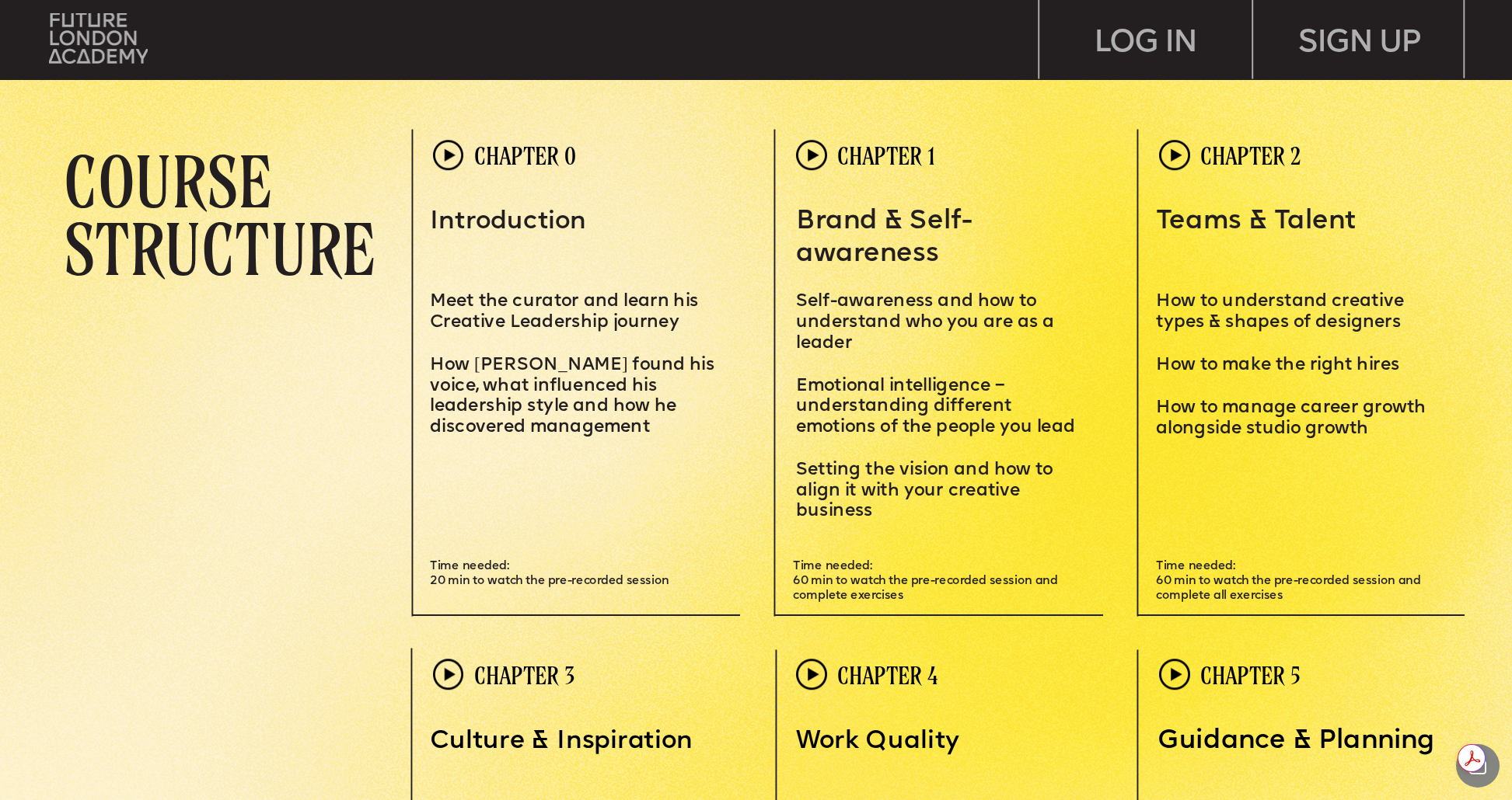
click at [1269, 314] on span "How to understand creative types & shapes of designers" at bounding box center [1282, 311] width 253 height 38
click at [1242, 380] on p "How to manage career growth alongside studio growth" at bounding box center [1302, 408] width 294 height 64
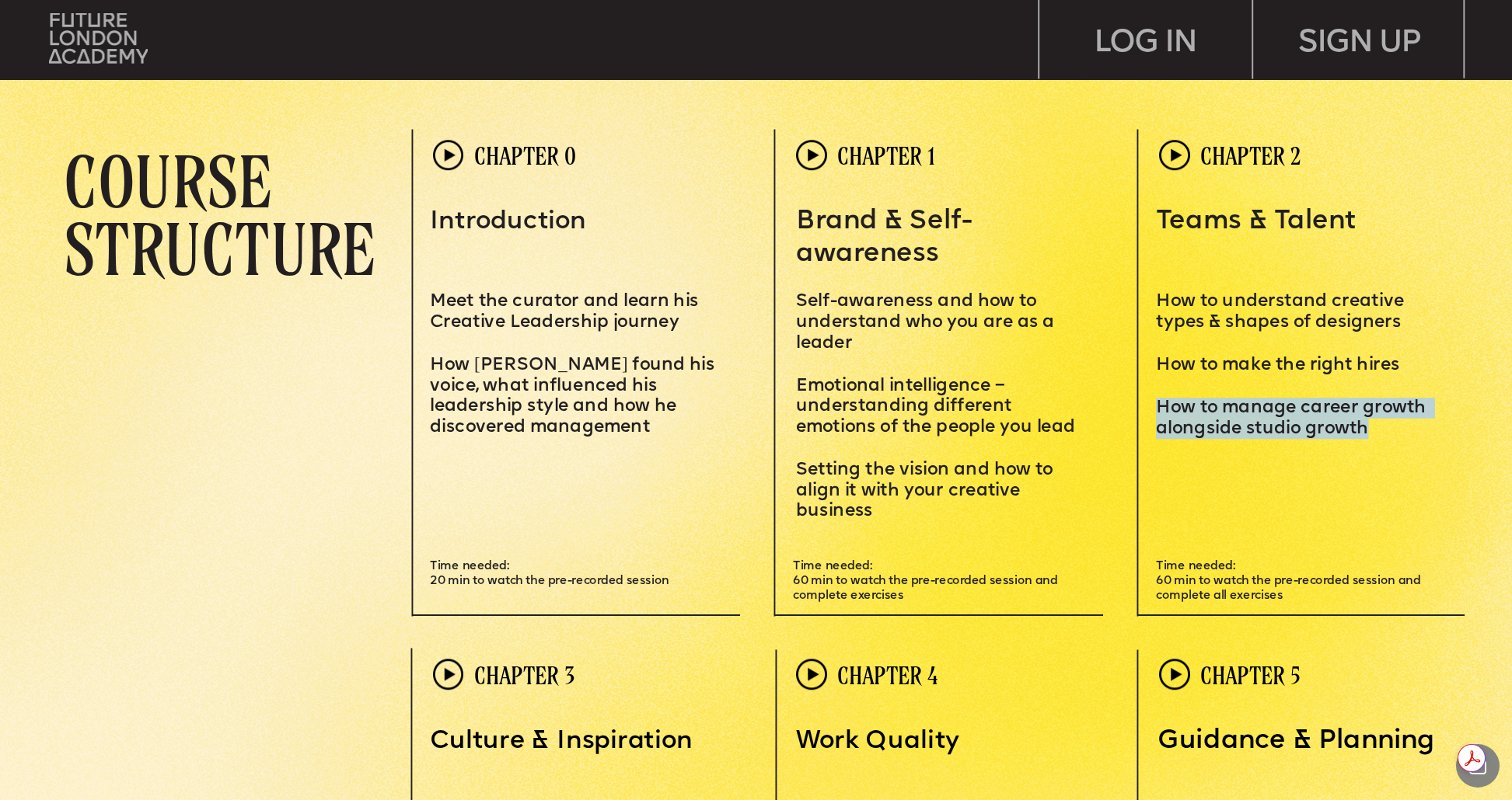
click at [1242, 380] on p "How to manage career growth alongside studio growth" at bounding box center [1302, 408] width 294 height 64
click at [1252, 363] on span "How to make the right hires" at bounding box center [1277, 365] width 244 height 18
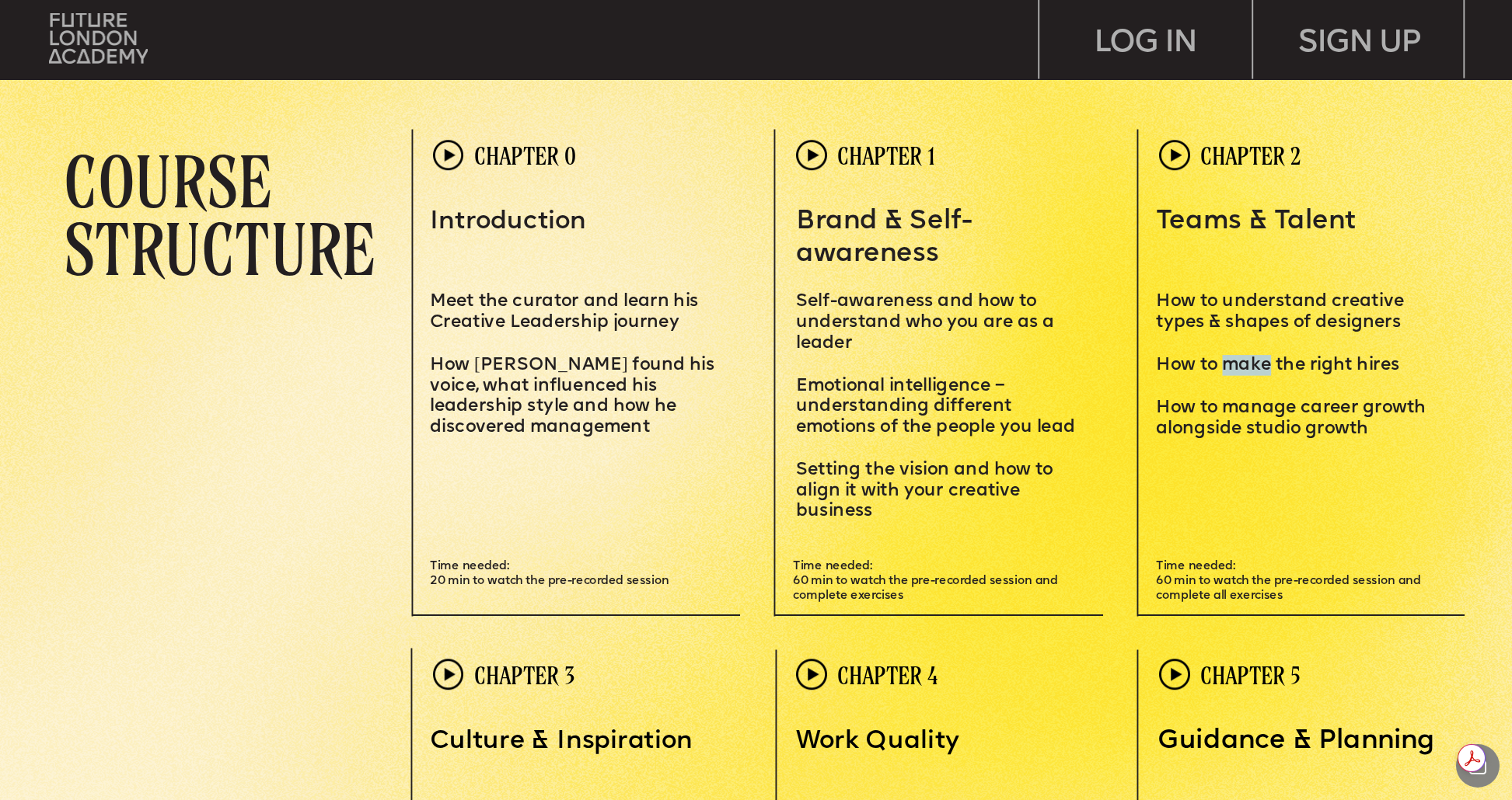
click at [1252, 363] on span "How to make the right hires" at bounding box center [1277, 365] width 244 height 18
click at [1240, 399] on span "How to manage career growth alongside studio growth" at bounding box center [1293, 418] width 275 height 38
click at [1165, 149] on img at bounding box center [1174, 155] width 31 height 31
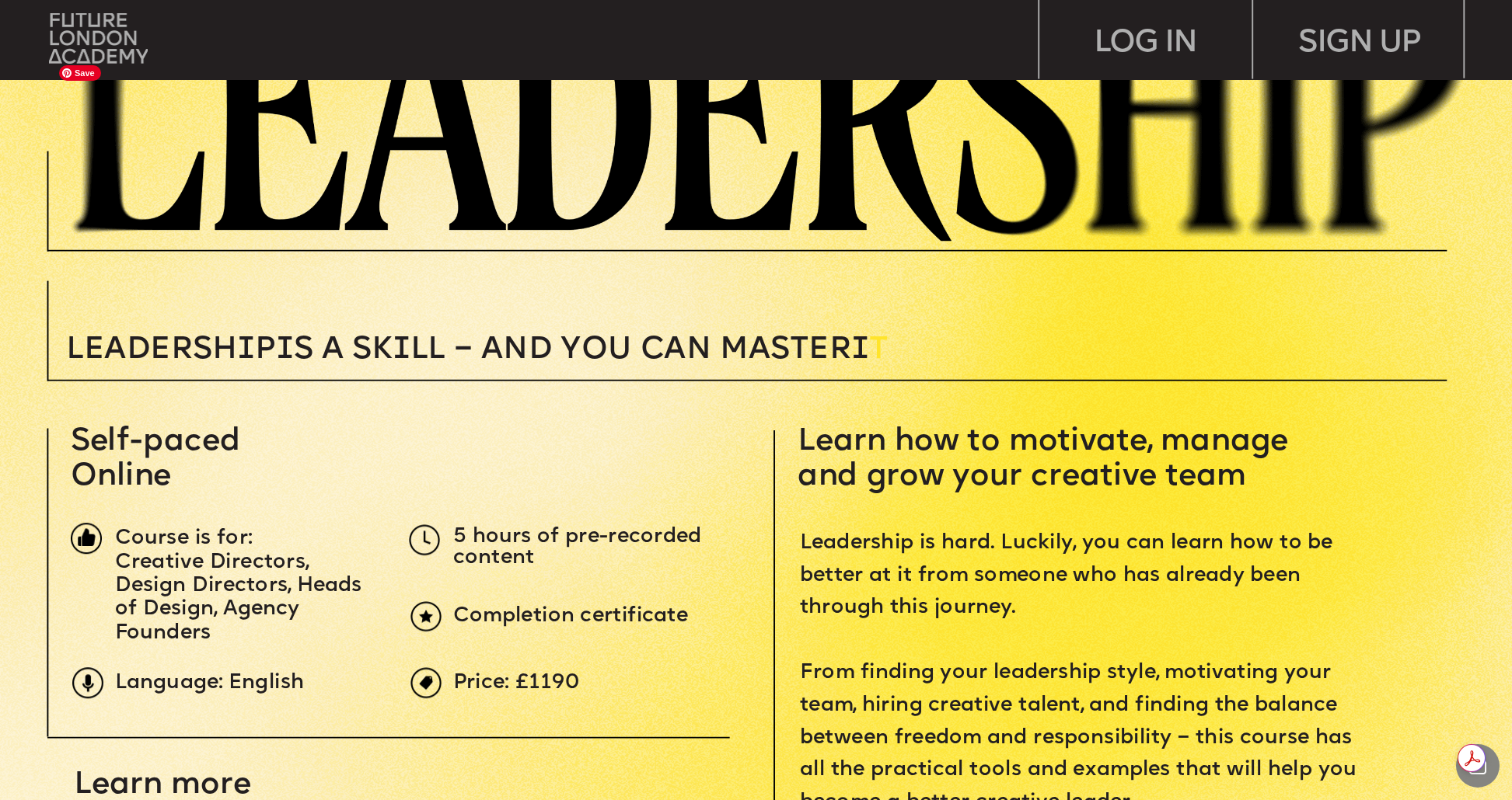
scroll to position [472, 0]
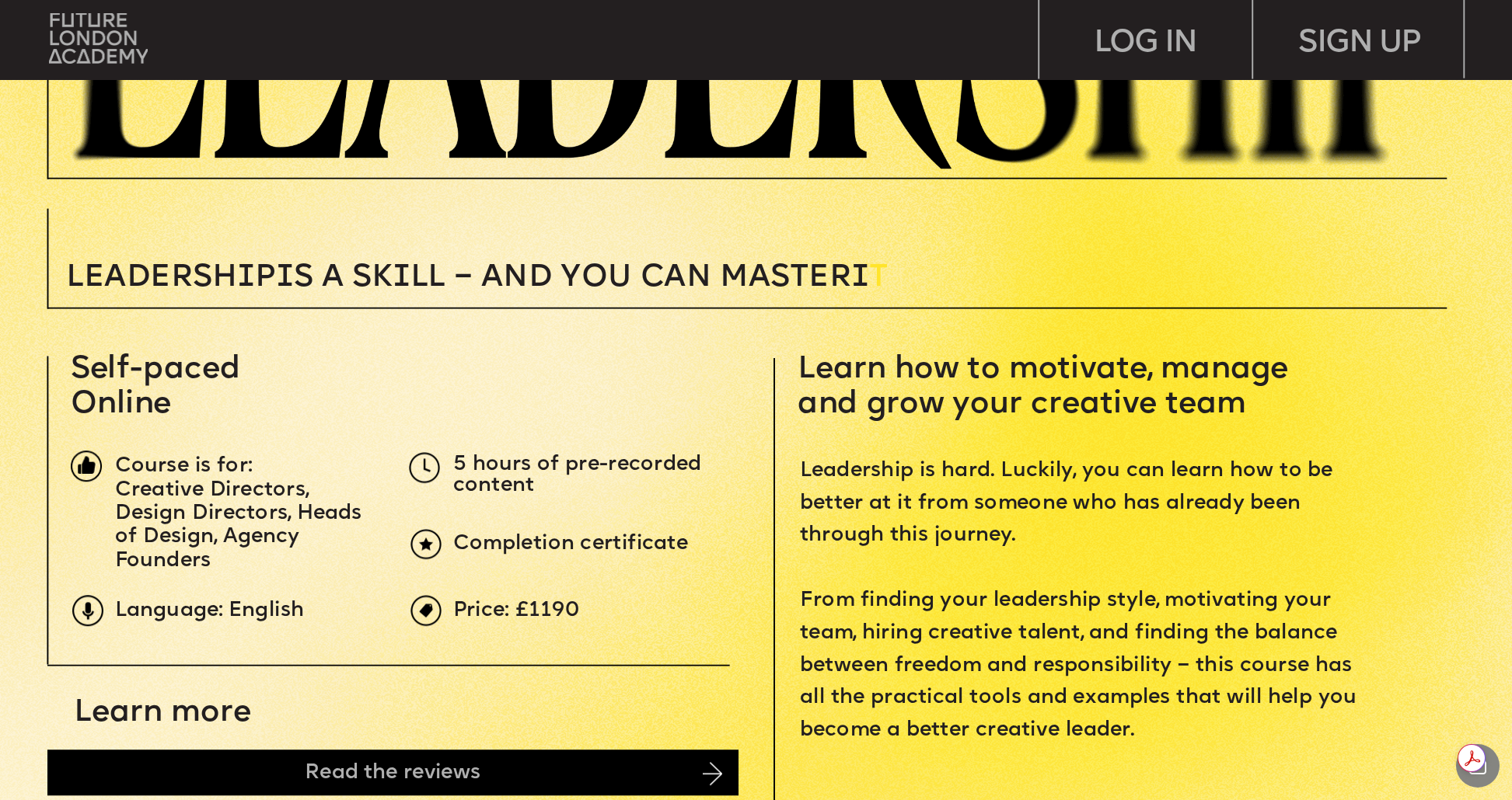
click at [558, 604] on span "Price: £1190" at bounding box center [516, 611] width 126 height 19
click at [691, 614] on p "Price: £1190" at bounding box center [807, 612] width 709 height 21
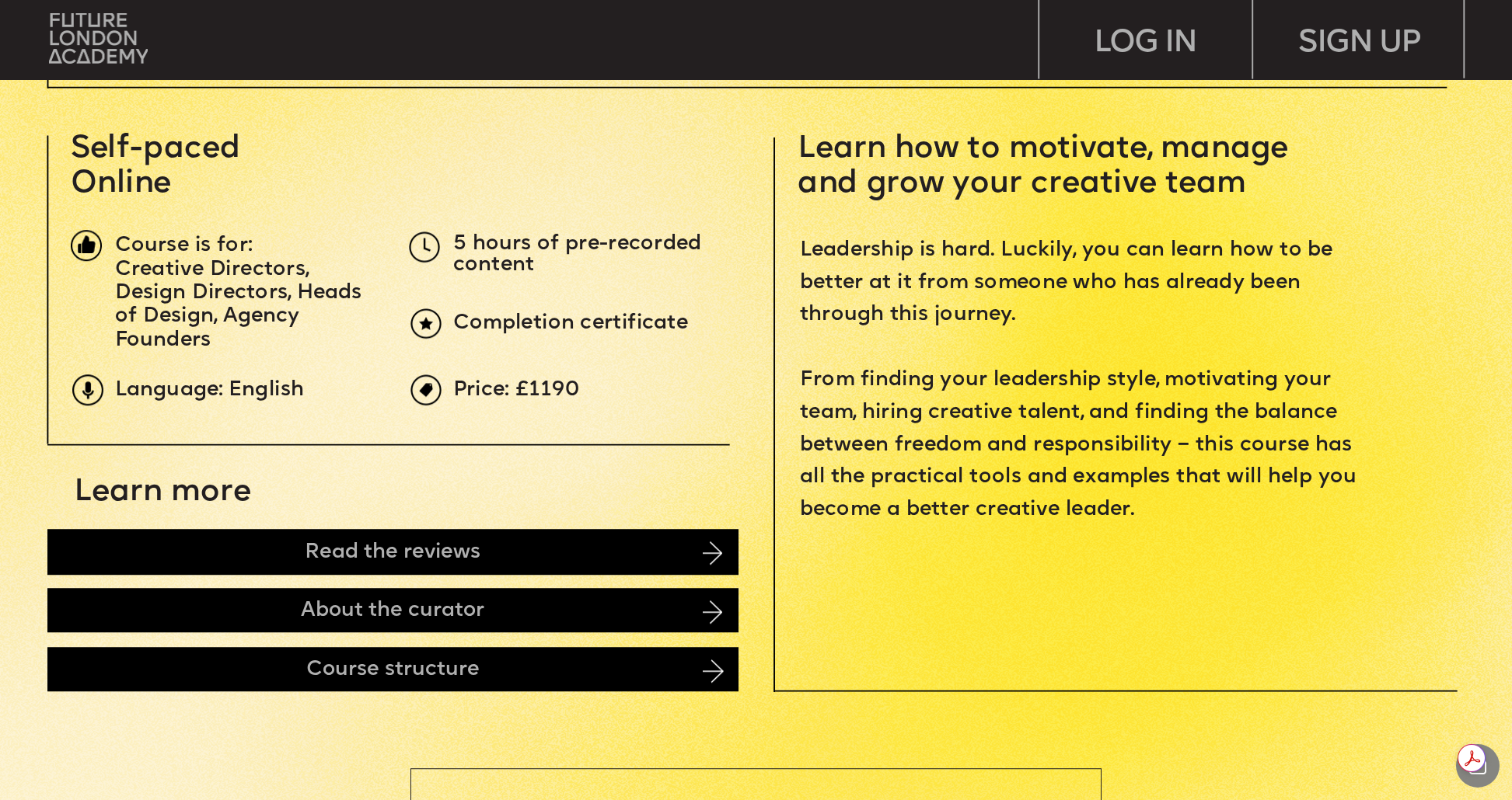
scroll to position [602, 0]
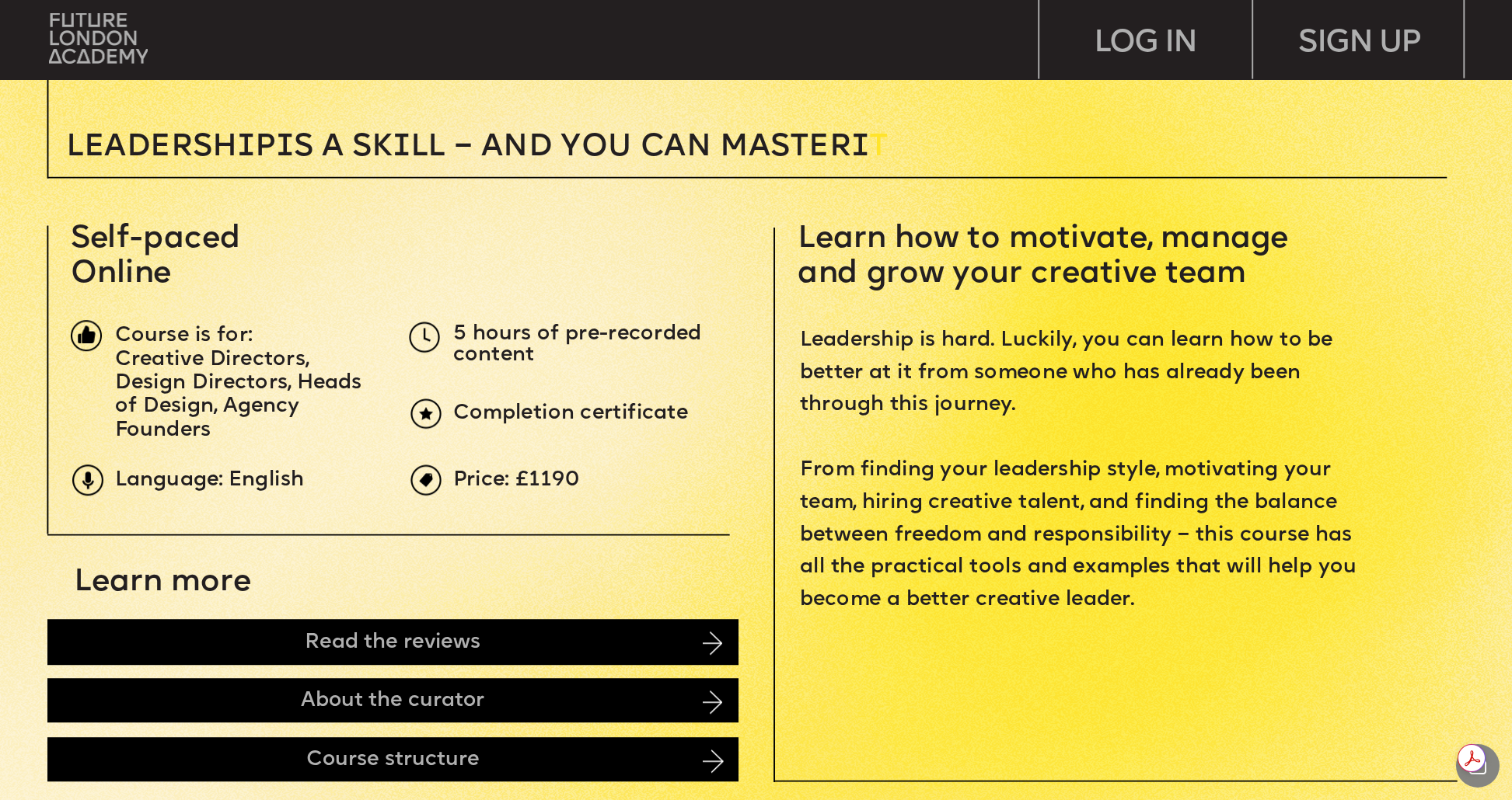
click at [597, 419] on span "Completion certificate" at bounding box center [570, 413] width 234 height 19
click at [533, 348] on p "5 hours of pre-recorded content" at bounding box center [596, 345] width 287 height 41
click at [532, 347] on span "5 hours of pre-recorded content" at bounding box center [580, 344] width 255 height 39
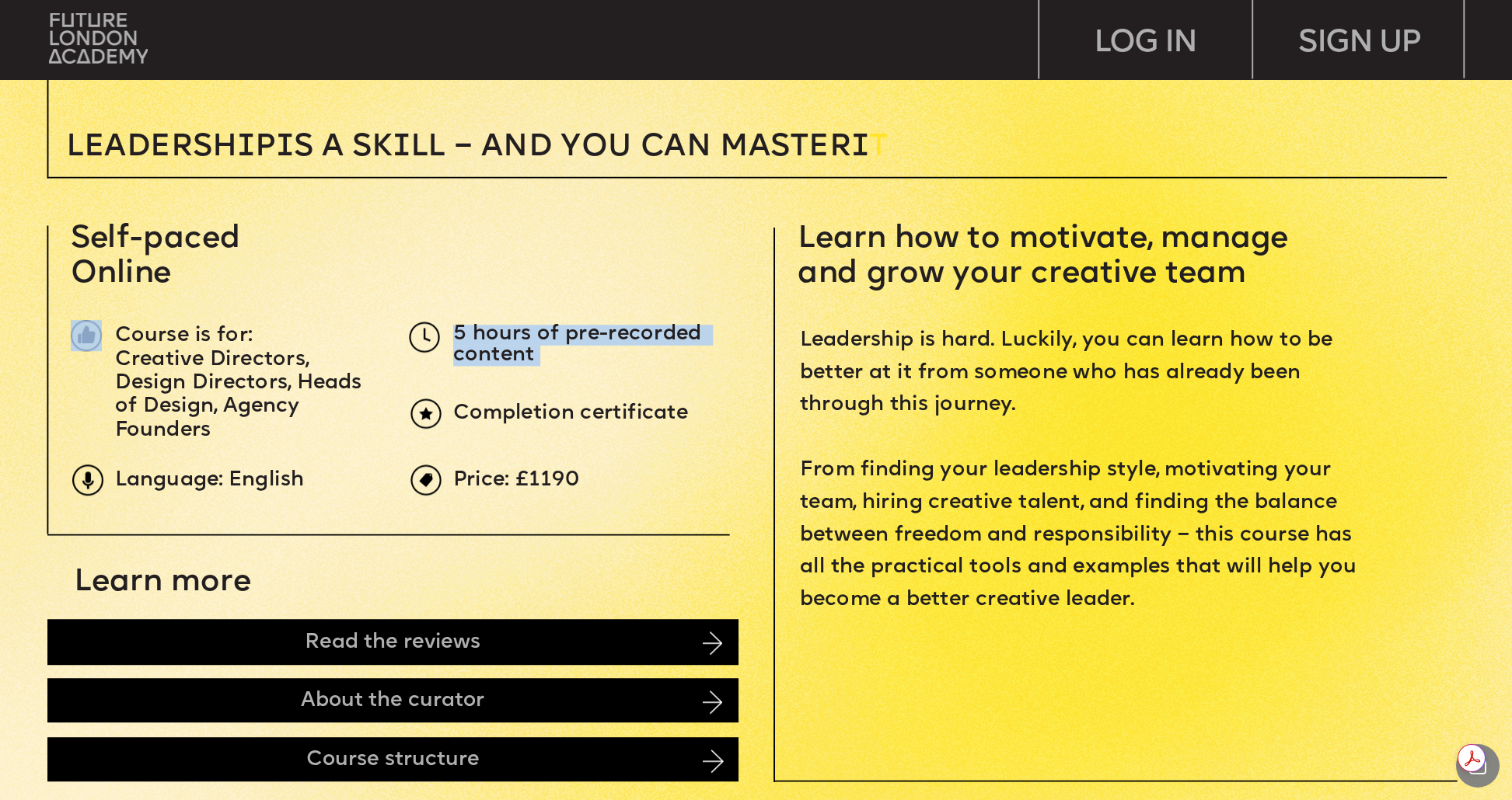
click at [532, 347] on span "5 hours of pre-recorded content" at bounding box center [580, 344] width 255 height 39
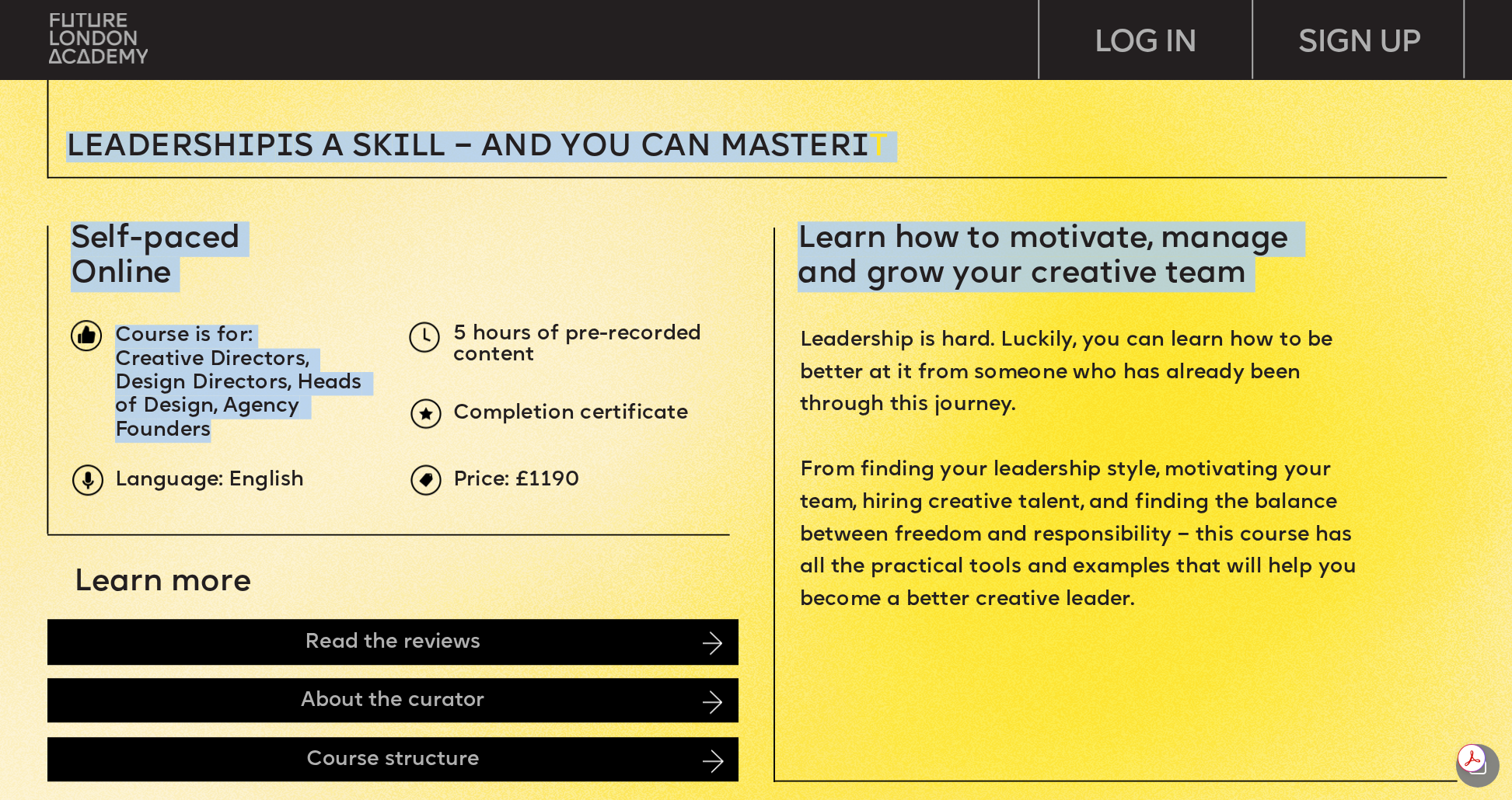
drag, startPoint x: 276, startPoint y: 424, endPoint x: 121, endPoint y: 321, distance: 186.1
click at [166, 364] on span "Creative Directors, Design Directors, Heads of Design, Agency Founders" at bounding box center [241, 395] width 253 height 90
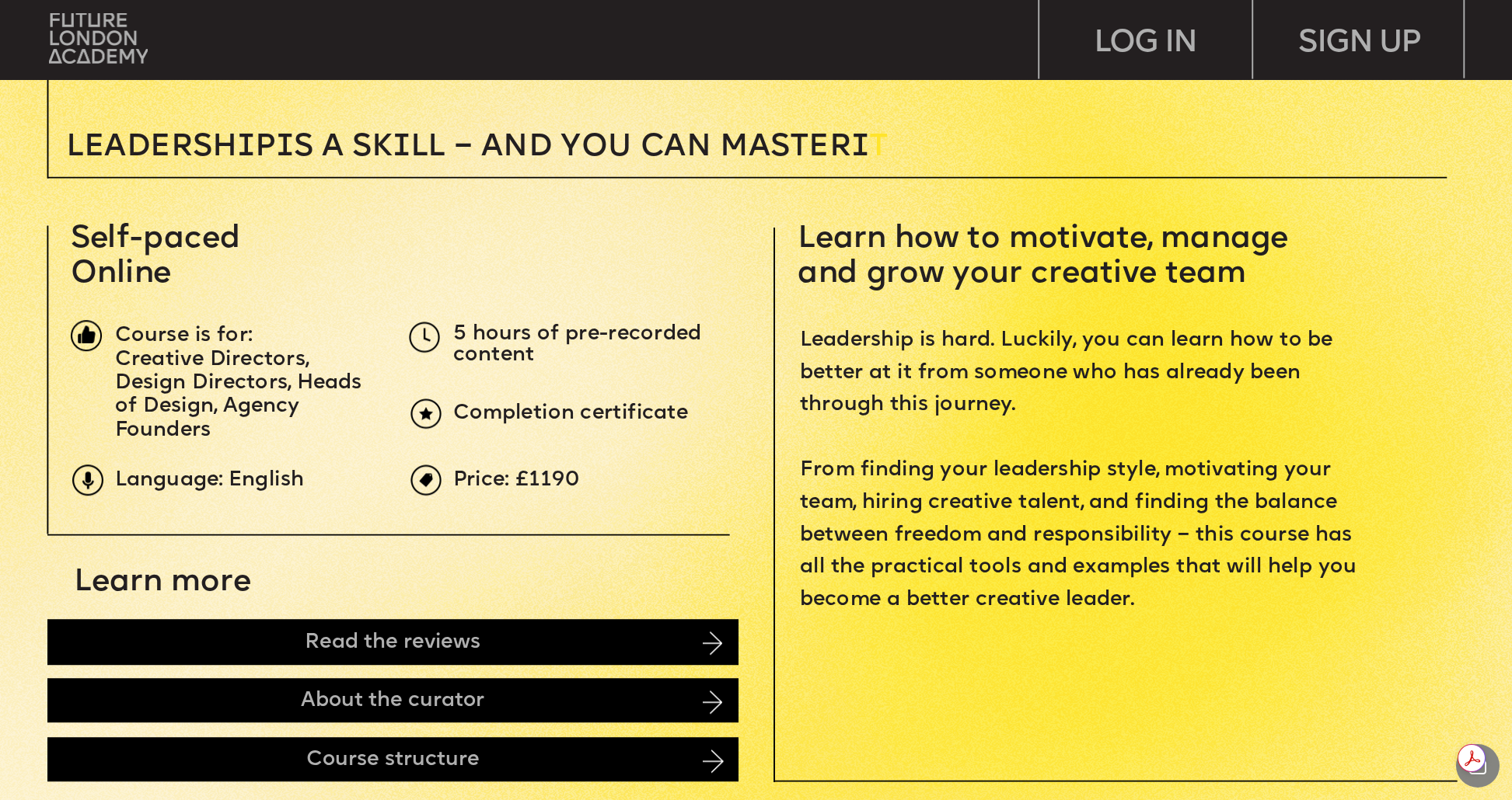
click at [163, 364] on span "Creative Directors, Design Directors, Heads of Design, Agency Founders" at bounding box center [241, 395] width 253 height 90
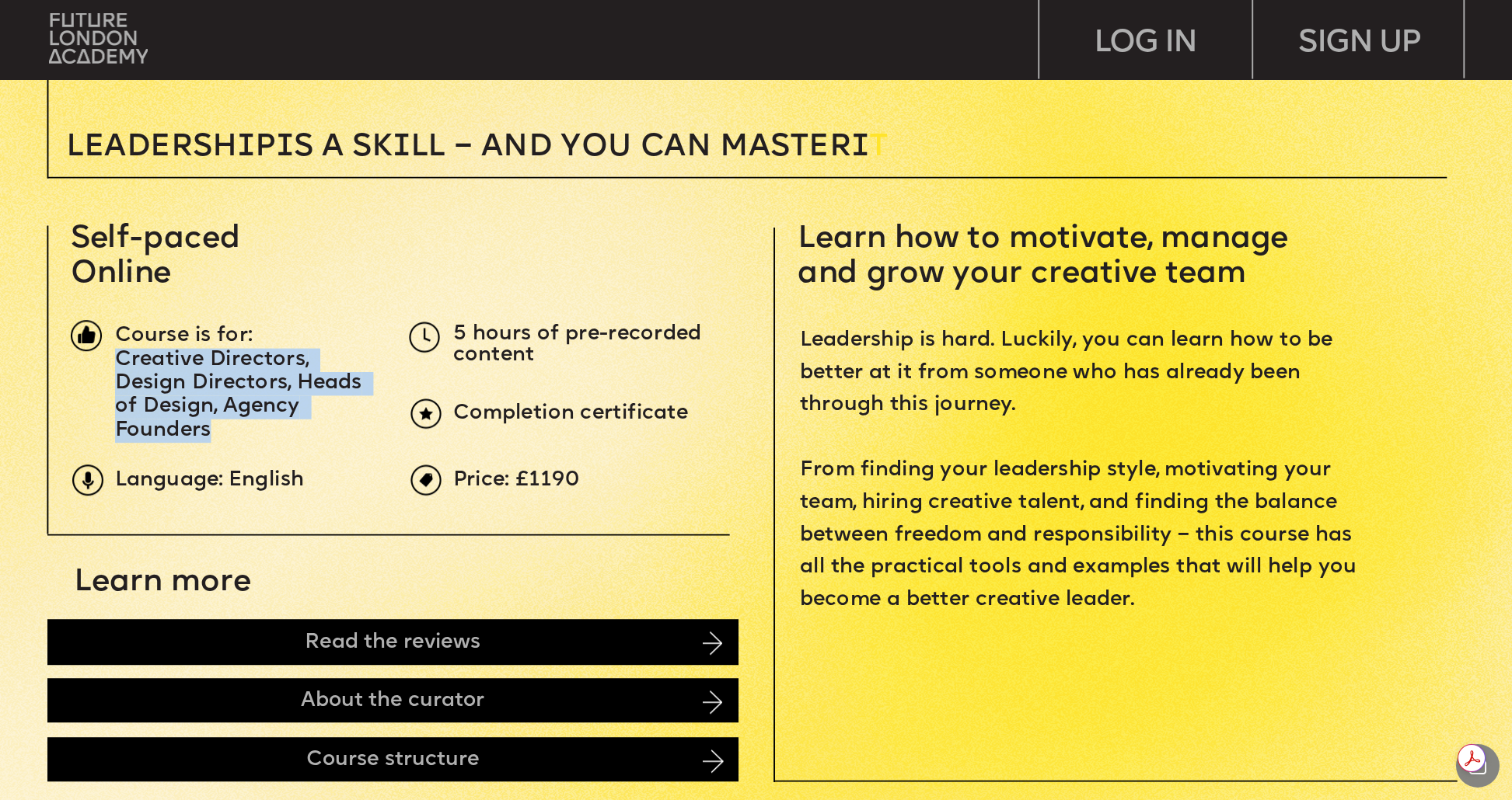
click at [163, 364] on span "Creative Directors, Design Directors, Heads of Design, Agency Founders" at bounding box center [241, 395] width 253 height 90
drag, startPoint x: 240, startPoint y: 428, endPoint x: 547, endPoint y: 469, distance: 309.7
click at [239, 428] on p "Creative Directors, Design Directors, Heads of Design, Agency Founders" at bounding box center [245, 395] width 261 height 95
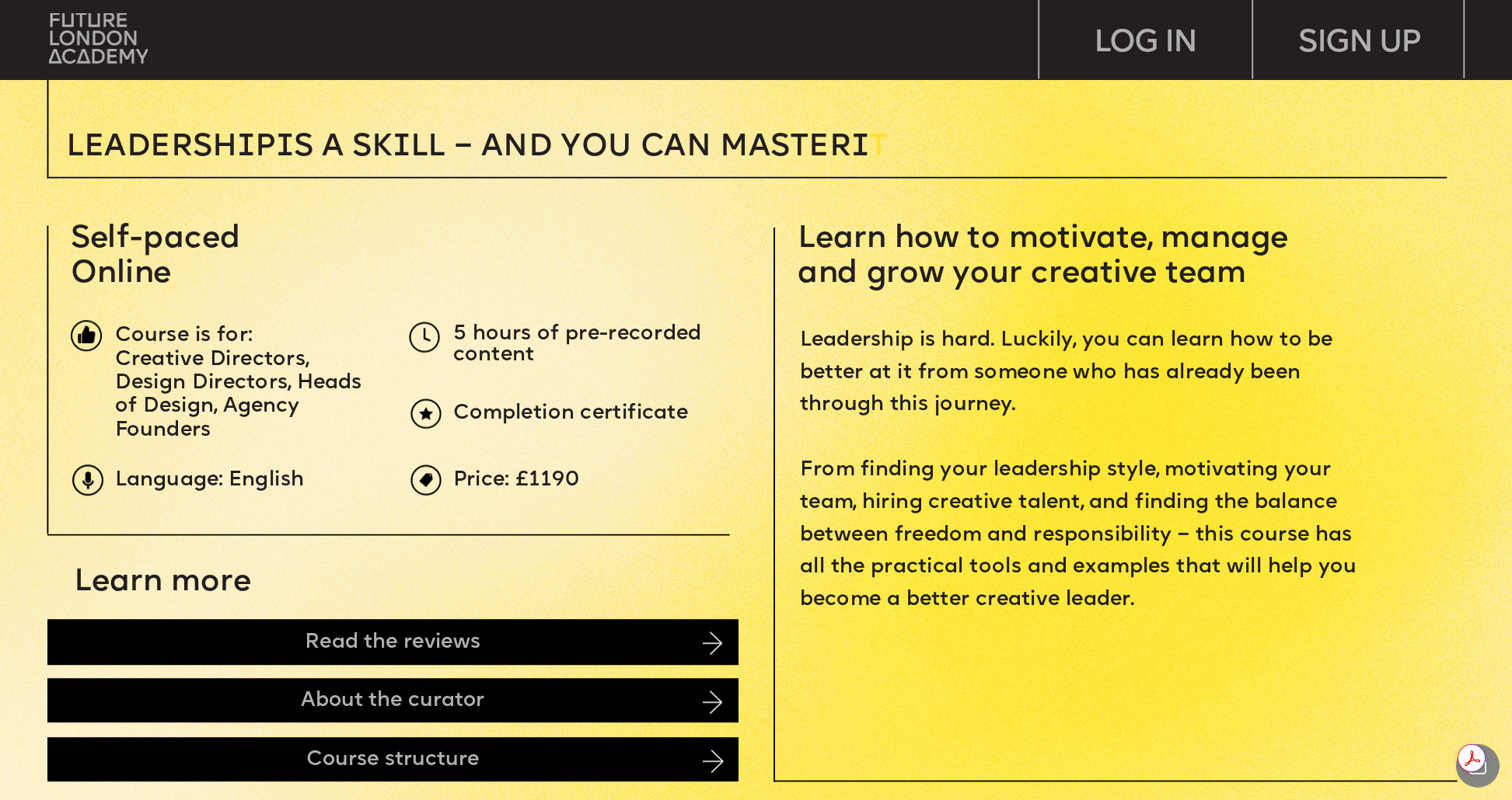
click at [1185, 506] on span "Leadership is hard. Luckily, you can learn how to be better at it from someone …" at bounding box center [1081, 469] width 563 height 279
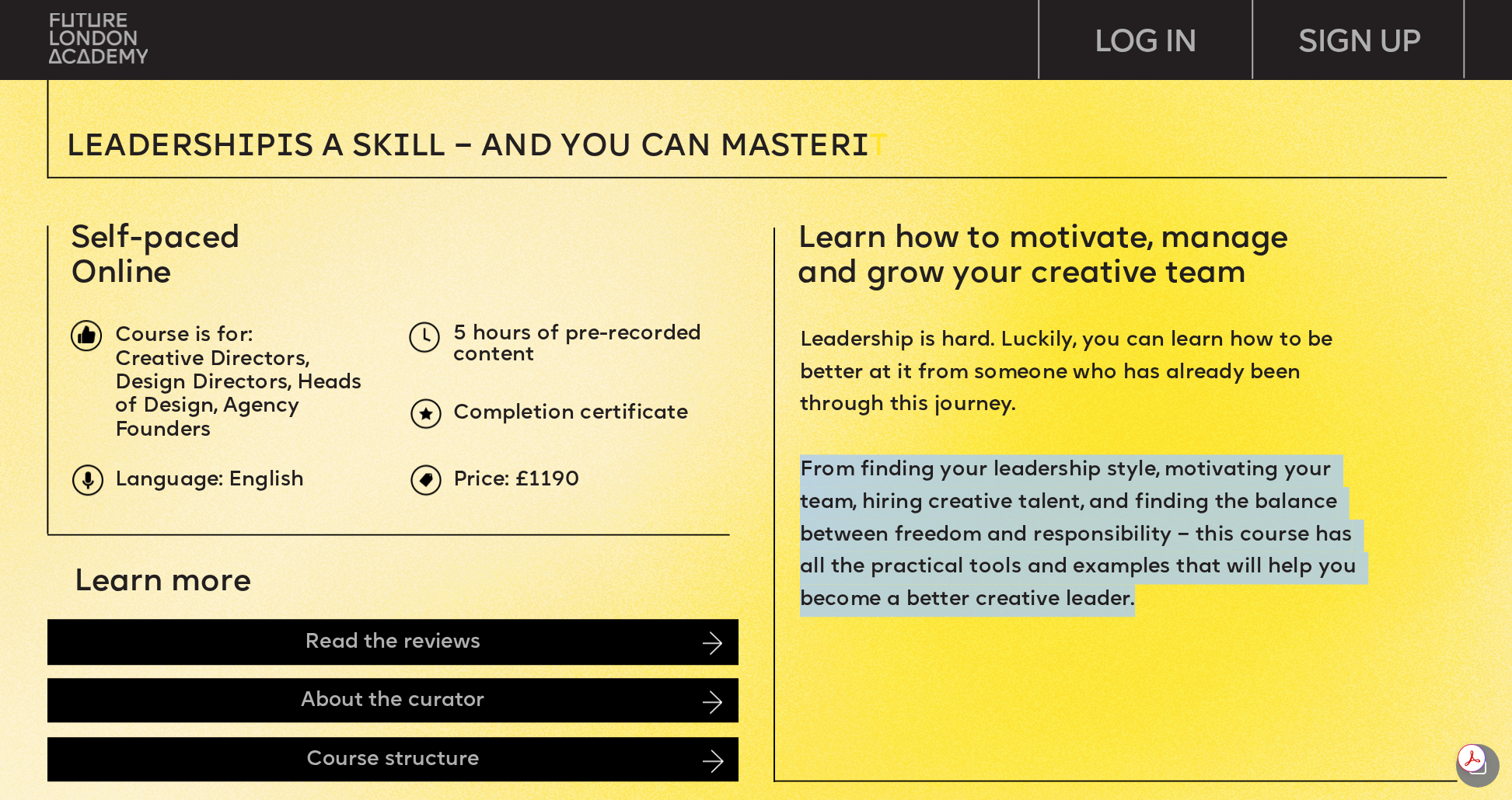
click at [1185, 506] on span "Leadership is hard. Luckily, you can learn how to be better at it from someone …" at bounding box center [1081, 469] width 563 height 279
click at [1175, 548] on p "Leadership is hard. Luckily, you can learn how to be better at it from someone …" at bounding box center [1083, 471] width 568 height 292
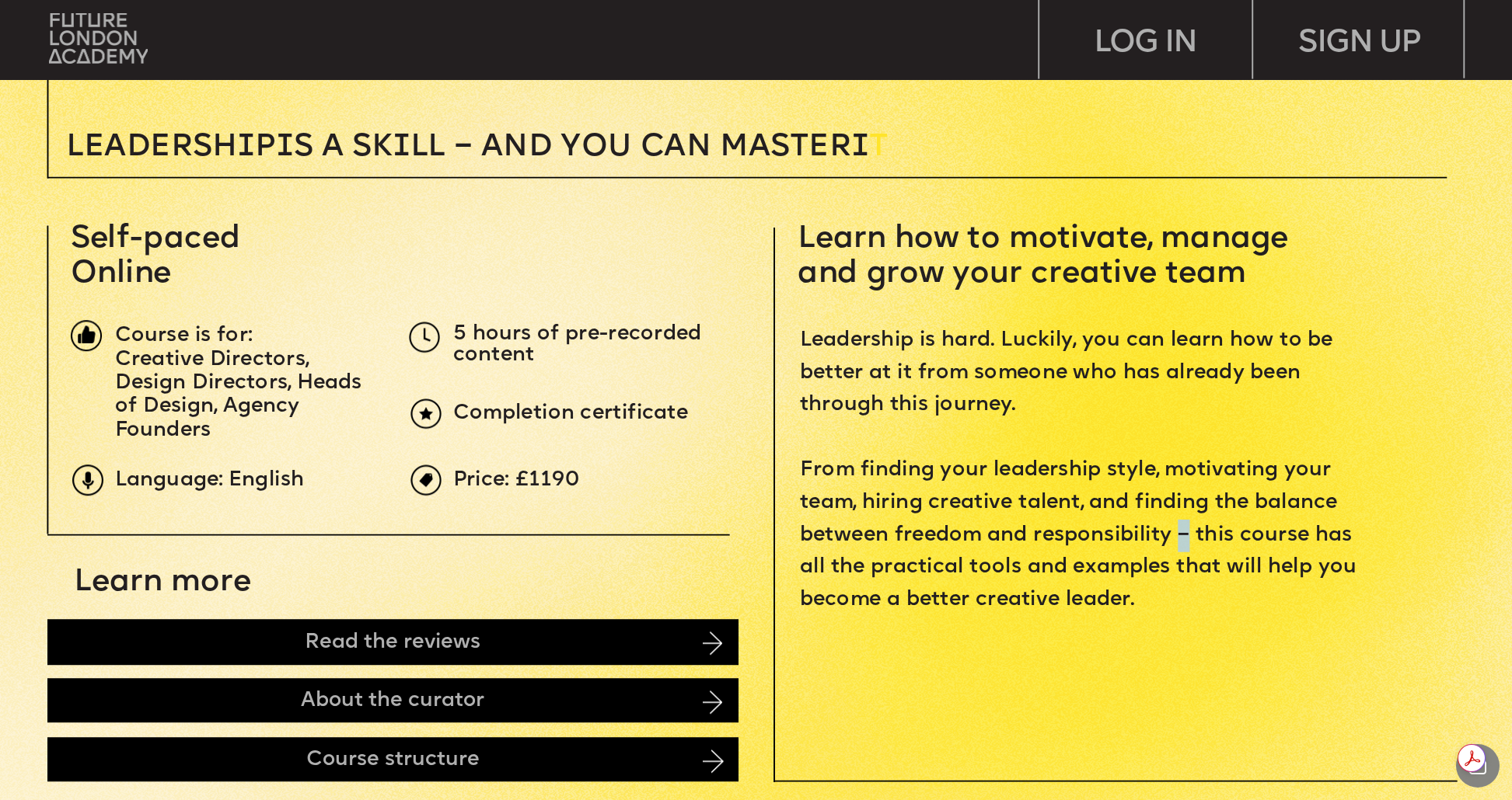
click at [1175, 548] on p "Leadership is hard. Luckily, you can learn how to be better at it from someone …" at bounding box center [1083, 471] width 568 height 292
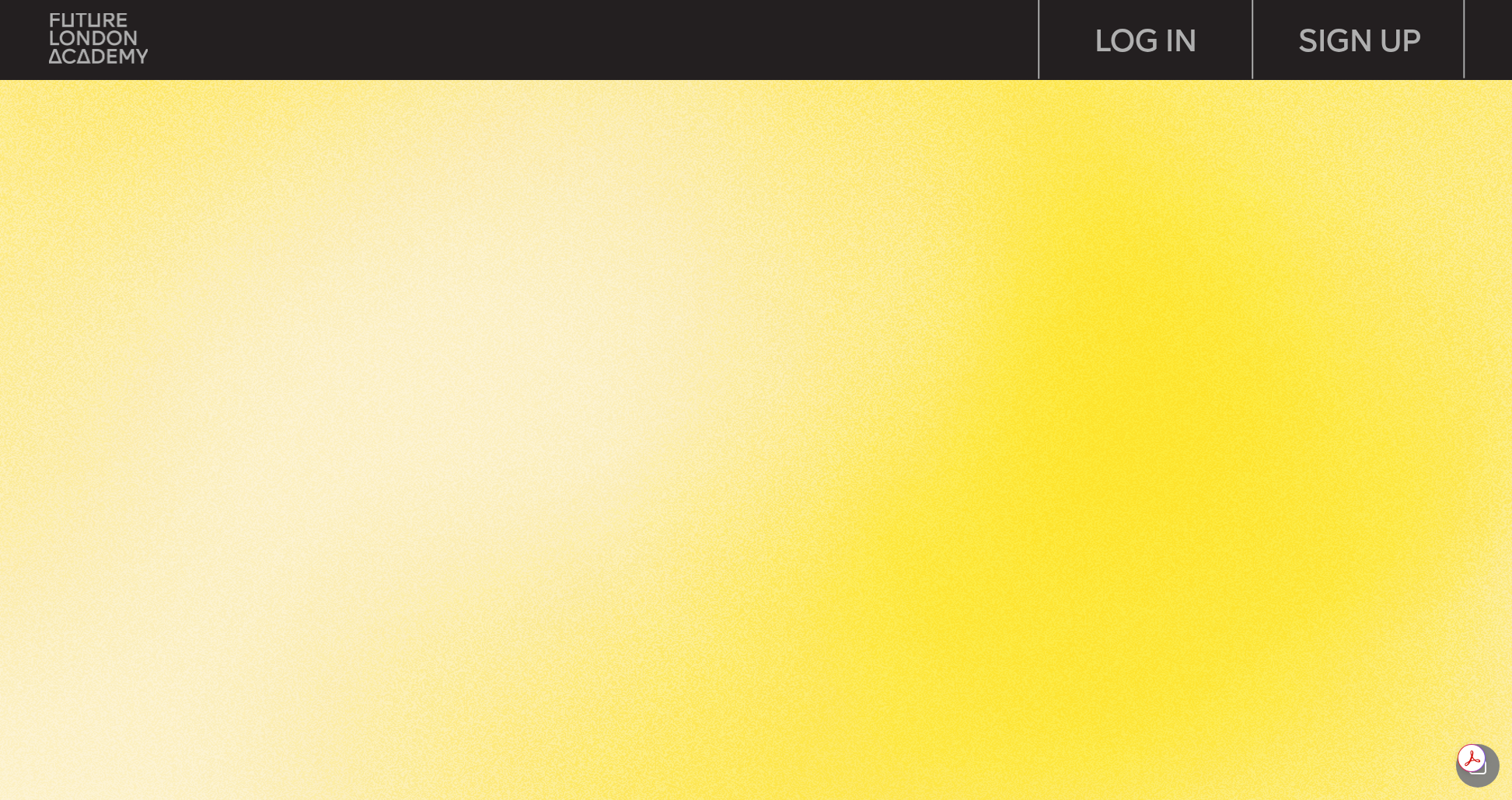
scroll to position [3687, 0]
